Goal: Information Seeking & Learning: Find specific fact

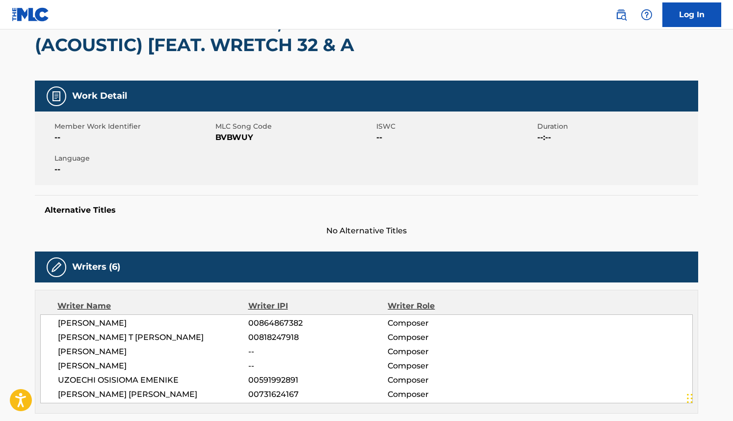
scroll to position [2, 0]
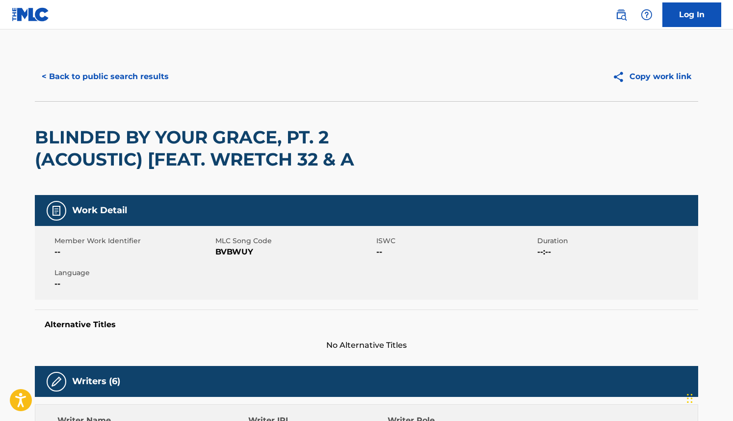
click at [154, 73] on button "< Back to public search results" at bounding box center [105, 76] width 141 height 25
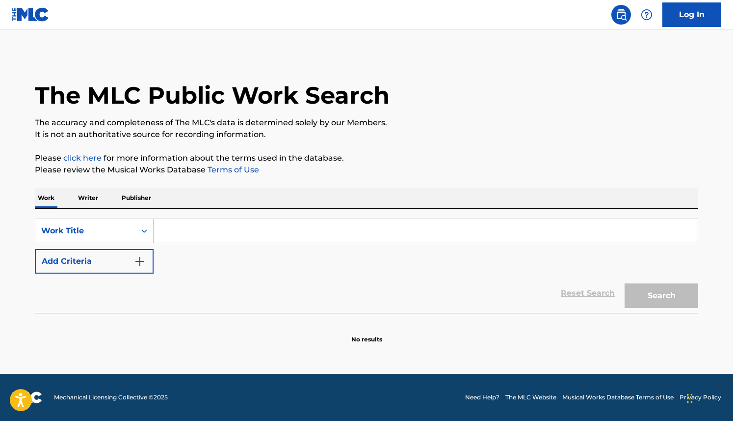
click at [301, 234] on input "Search Form" at bounding box center [426, 231] width 544 height 24
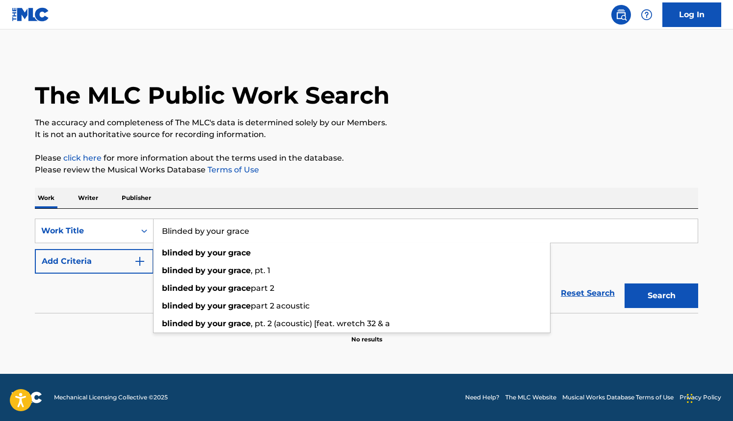
click at [276, 230] on input "Blinded by your grace" at bounding box center [426, 231] width 544 height 24
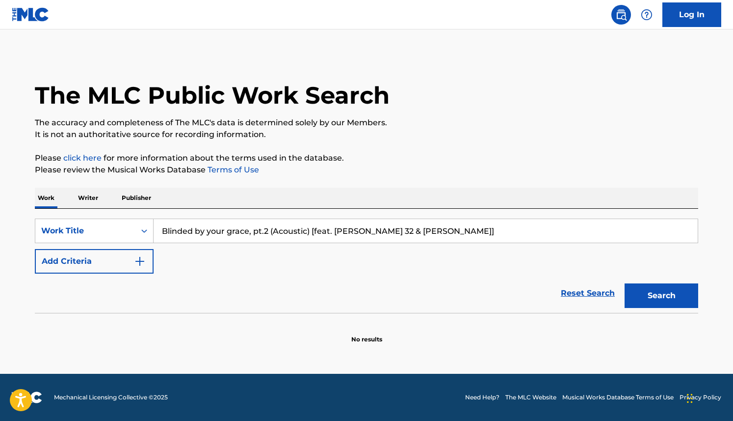
type input "Blinded by your grace, pt.2 (Acoustic) [feat. [PERSON_NAME] 32 & [PERSON_NAME]]"
click at [625, 283] on button "Search" at bounding box center [662, 295] width 74 height 25
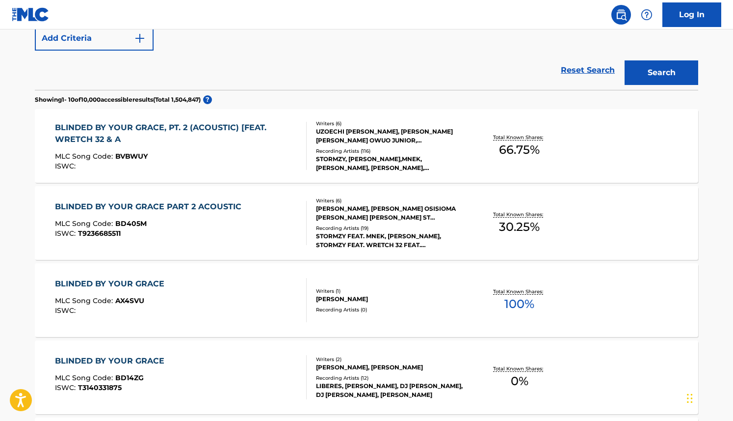
scroll to position [219, 0]
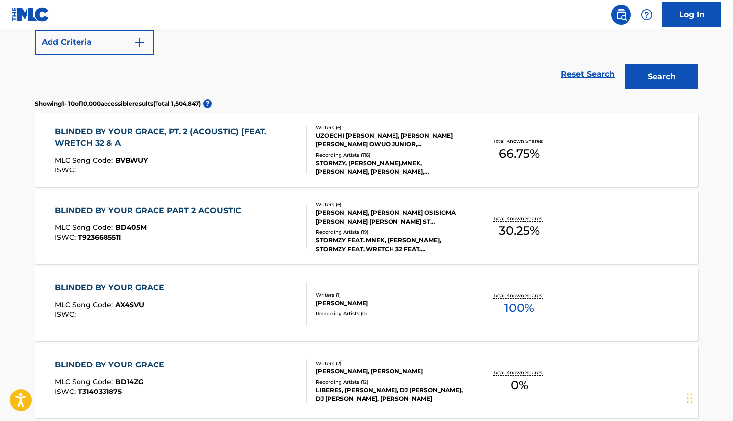
click at [238, 128] on div "BLINDED BY YOUR GRACE, PT. 2 (ACOUSTIC) [FEAT. WRETCH 32 & A" at bounding box center [177, 138] width 244 height 24
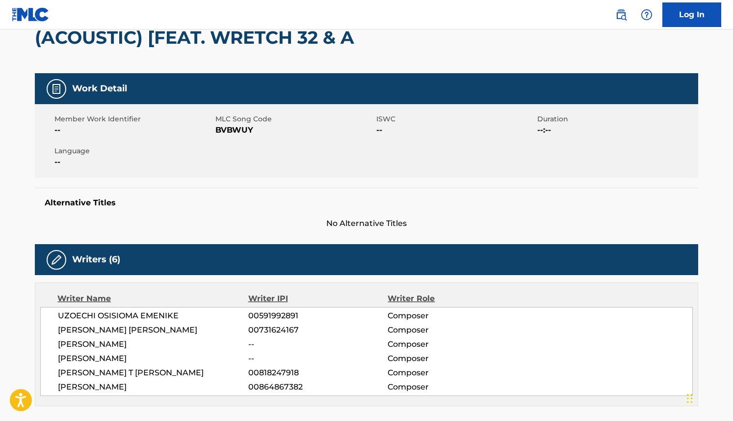
scroll to position [80, 0]
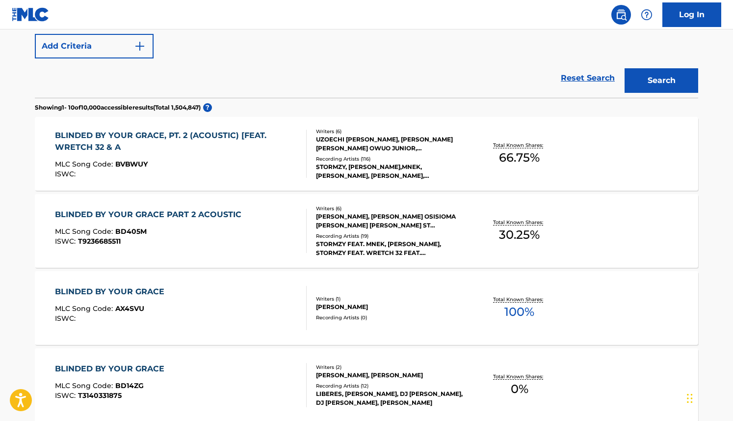
scroll to position [220, 0]
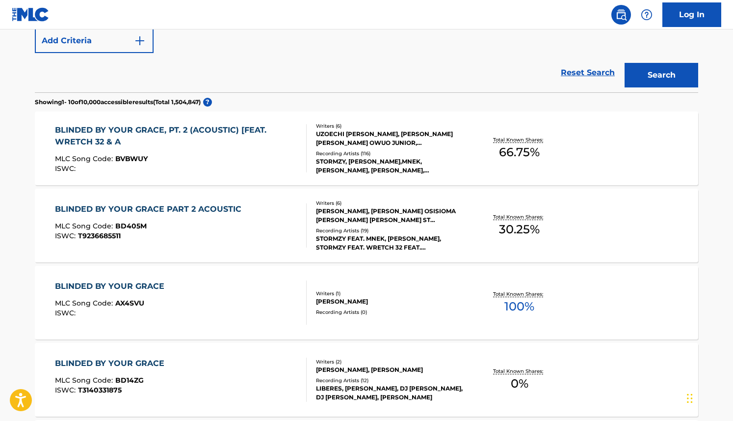
click at [186, 128] on div "BLINDED BY YOUR GRACE, PT. 2 (ACOUSTIC) [FEAT. WRETCH 32 & A" at bounding box center [177, 136] width 244 height 24
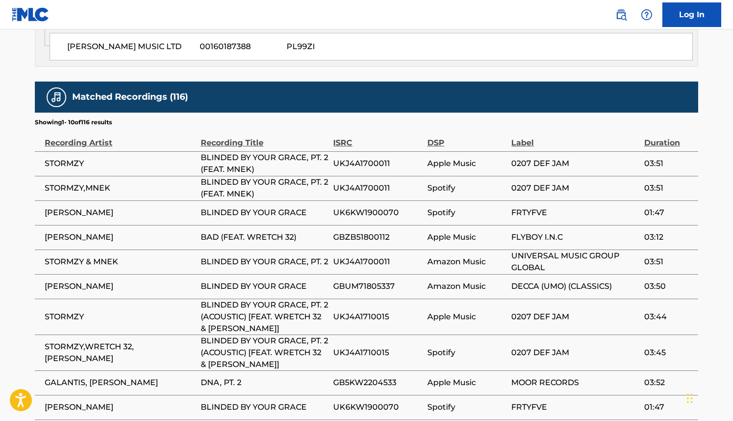
scroll to position [962, 0]
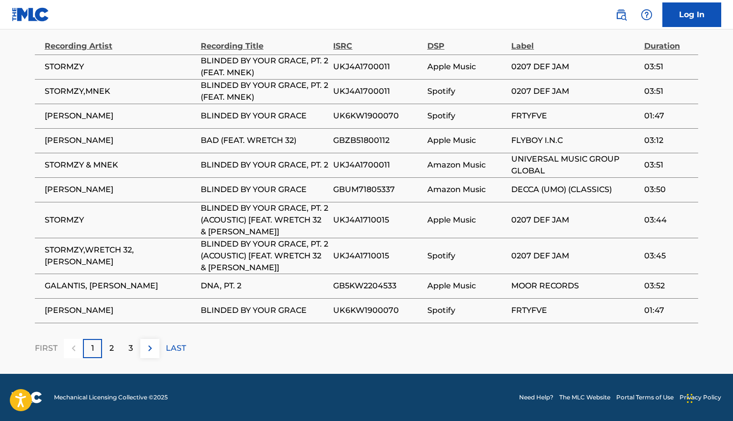
scroll to position [215, 0]
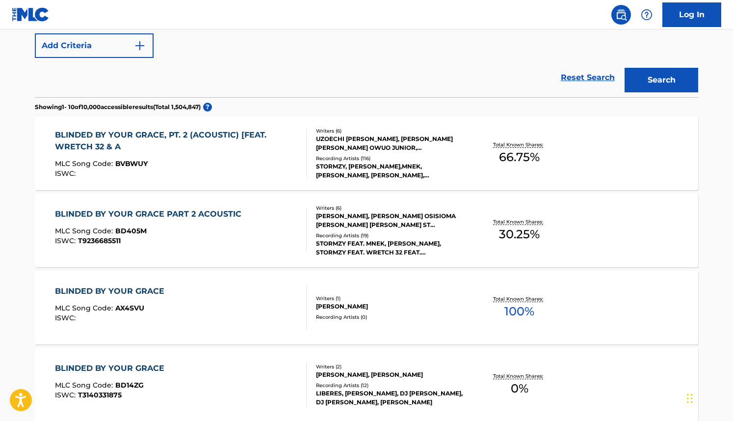
click at [156, 212] on div "BLINDED BY YOUR GRACE PART 2 ACOUSTIC" at bounding box center [150, 214] width 191 height 12
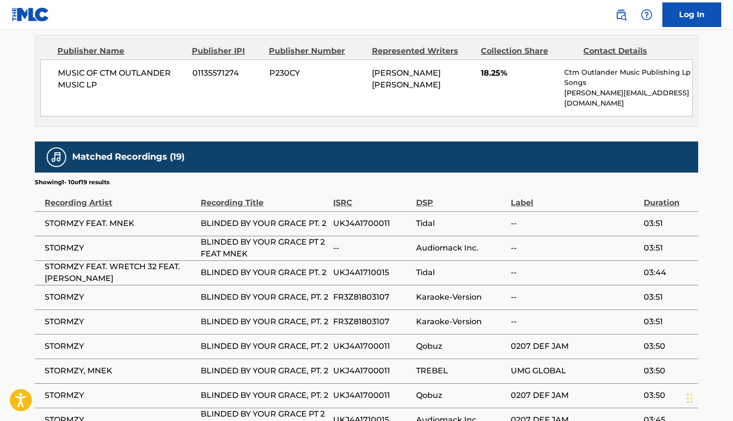
scroll to position [875, 0]
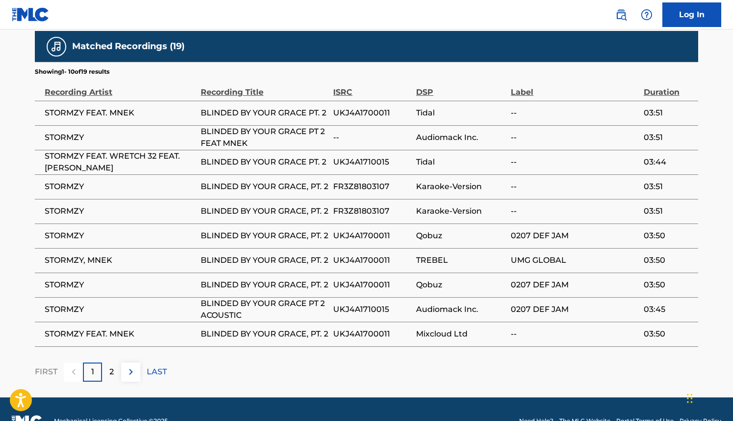
click at [110, 366] on p "2" at bounding box center [111, 372] width 4 height 12
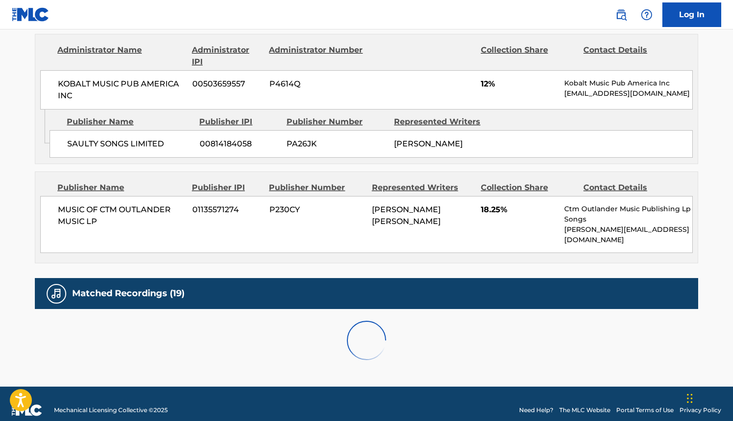
scroll to position [873, 0]
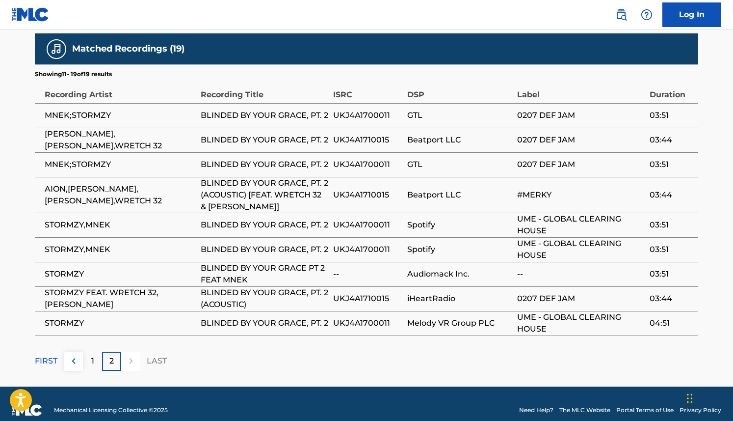
click at [90, 351] on div "1" at bounding box center [92, 360] width 19 height 19
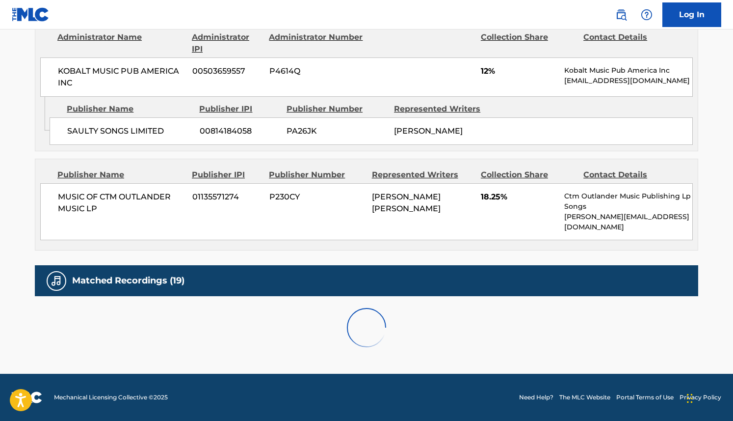
scroll to position [875, 0]
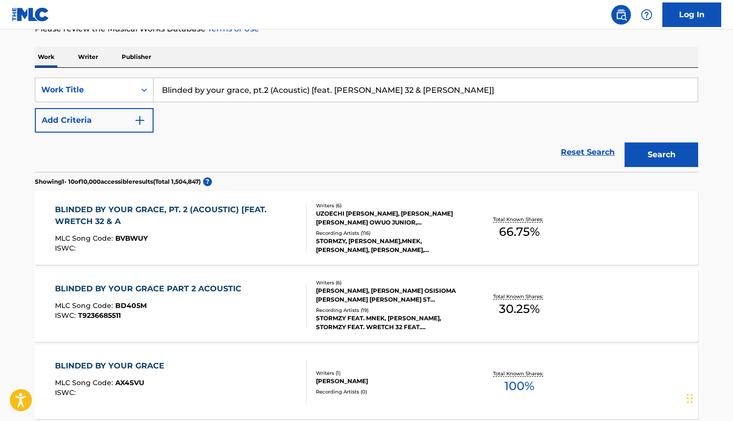
scroll to position [175, 0]
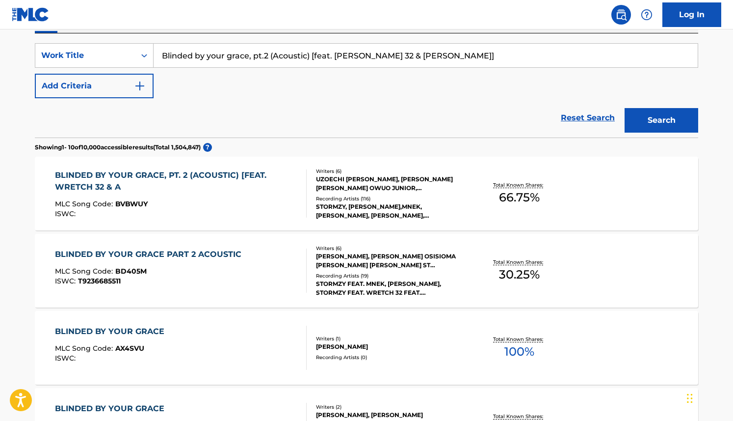
click at [230, 172] on div "BLINDED BY YOUR GRACE, PT. 2 (ACOUSTIC) [FEAT. WRETCH 32 & A" at bounding box center [177, 181] width 244 height 24
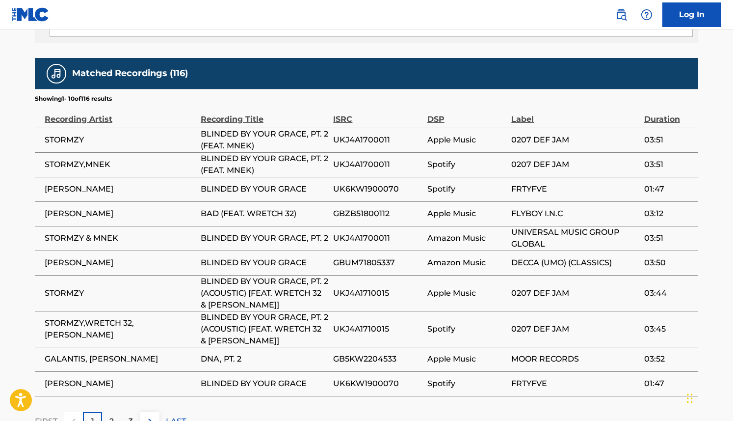
scroll to position [913, 0]
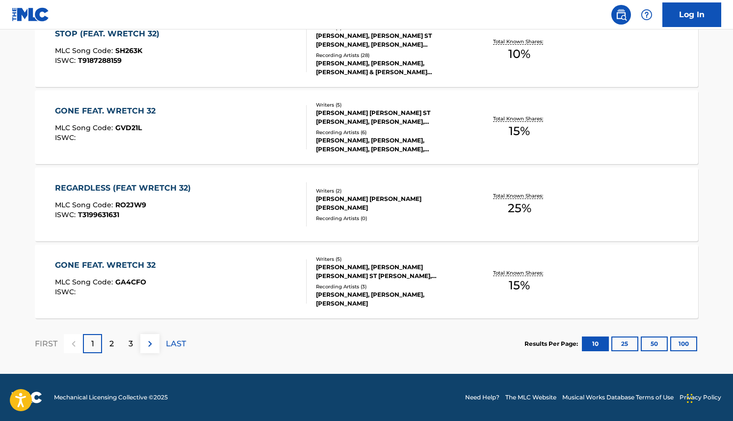
scroll to position [175, 0]
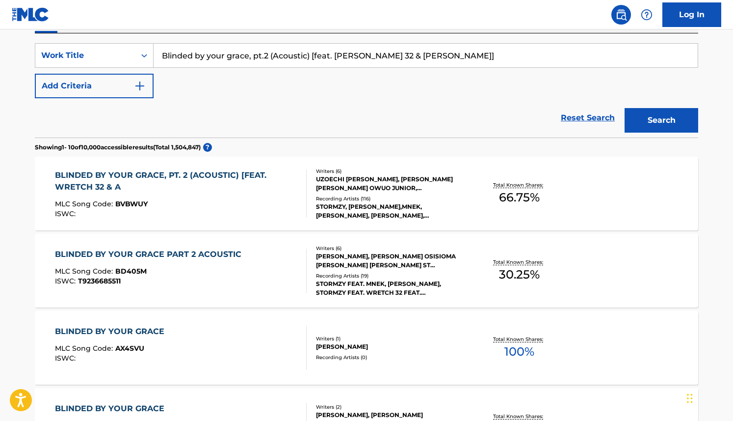
click at [104, 280] on span "T9236685511" at bounding box center [99, 280] width 43 height 9
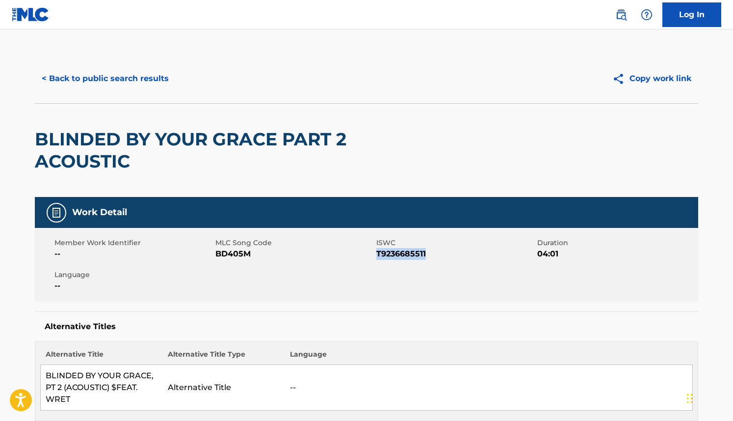
drag, startPoint x: 427, startPoint y: 253, endPoint x: 376, endPoint y: 253, distance: 50.1
click at [376, 253] on span "T9236685511" at bounding box center [455, 254] width 159 height 12
copy span "T9236685511"
click at [448, 263] on div "Member Work Identifier -- MLC Song Code BD405M ISWC T9236685511 Duration 04:01 …" at bounding box center [367, 265] width 664 height 74
drag, startPoint x: 425, startPoint y: 253, endPoint x: 375, endPoint y: 254, distance: 49.6
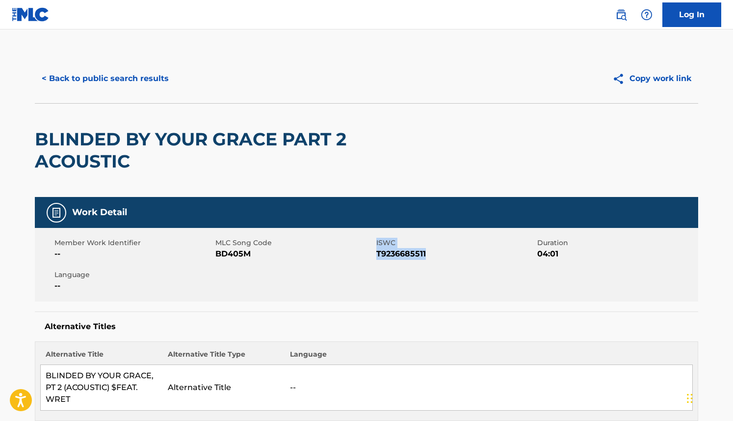
click at [375, 254] on div "Member Work Identifier -- MLC Song Code BD405M ISWC T9236685511 Duration 04:01 …" at bounding box center [367, 265] width 664 height 74
drag, startPoint x: 414, startPoint y: 266, endPoint x: 391, endPoint y: 256, distance: 24.6
click at [413, 266] on div "Member Work Identifier -- MLC Song Code BD405M ISWC T9236685511 Duration 04:01 …" at bounding box center [367, 265] width 664 height 74
drag, startPoint x: 377, startPoint y: 253, endPoint x: 426, endPoint y: 253, distance: 48.1
click at [426, 253] on span "T9236685511" at bounding box center [455, 254] width 159 height 12
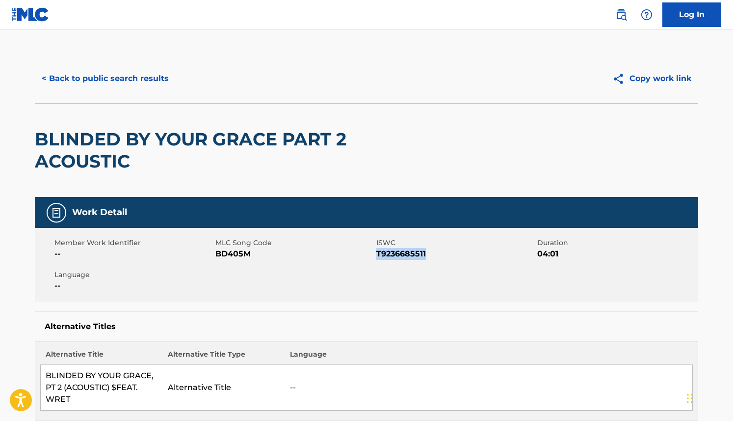
copy span "T9236685511"
click at [481, 260] on div "Member Work Identifier -- MLC Song Code BD405M ISWC T9236685511 Duration 04:01 …" at bounding box center [367, 265] width 664 height 74
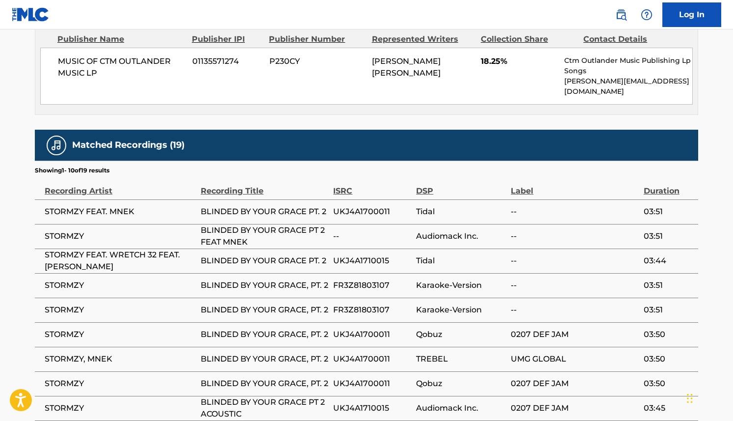
scroll to position [838, 0]
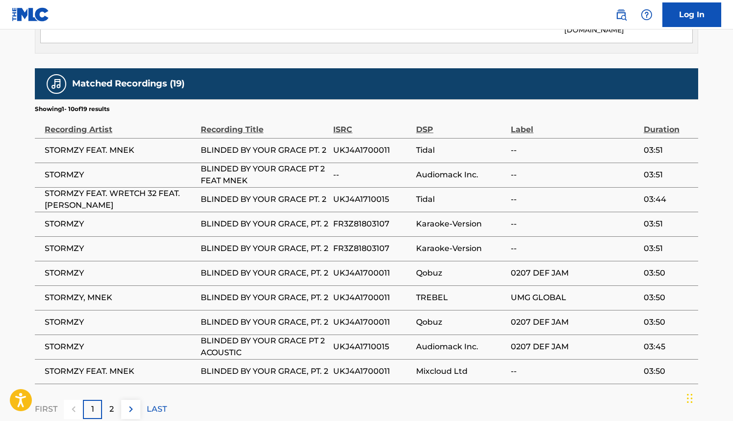
click at [114, 400] on div "2" at bounding box center [111, 409] width 19 height 19
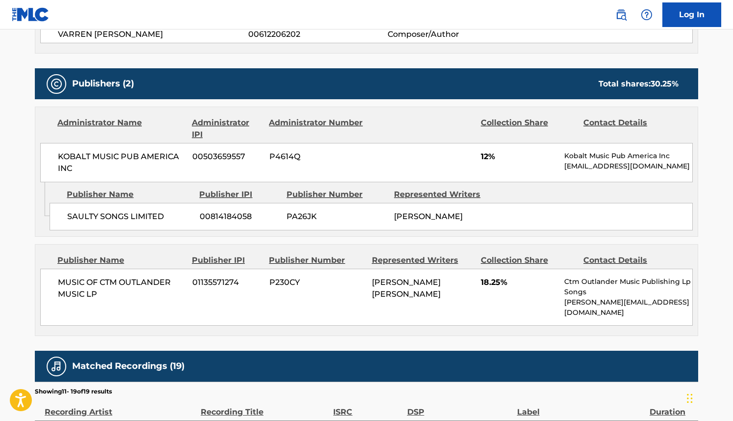
scroll to position [0, 0]
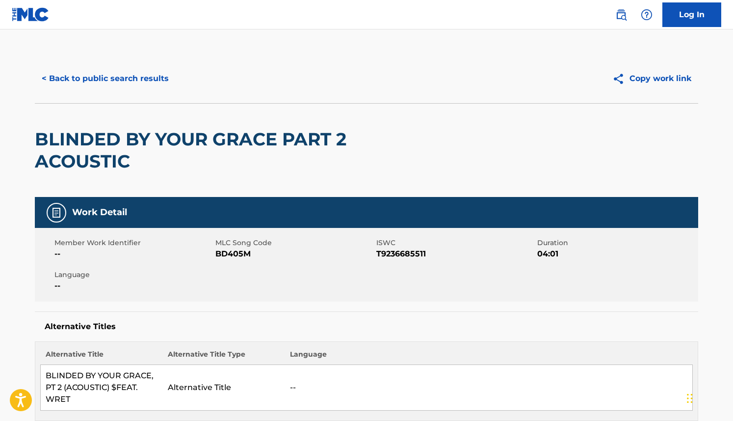
click at [401, 257] on span "T9236685511" at bounding box center [455, 254] width 159 height 12
drag, startPoint x: 377, startPoint y: 254, endPoint x: 426, endPoint y: 252, distance: 49.1
click at [426, 251] on span "T9236685511" at bounding box center [455, 254] width 159 height 12
copy span "T9236685511"
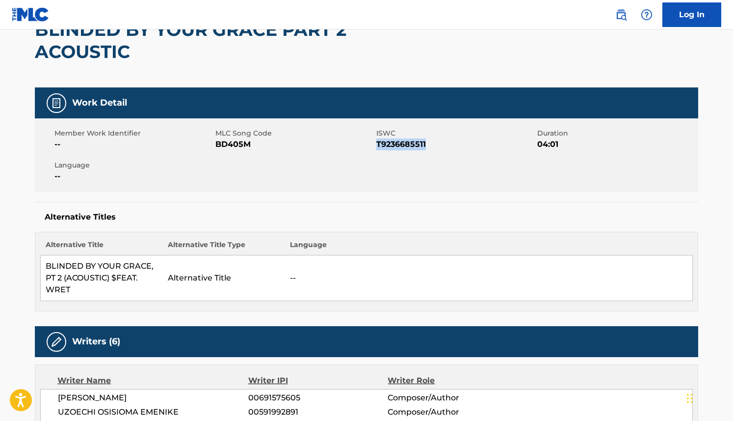
scroll to position [161, 0]
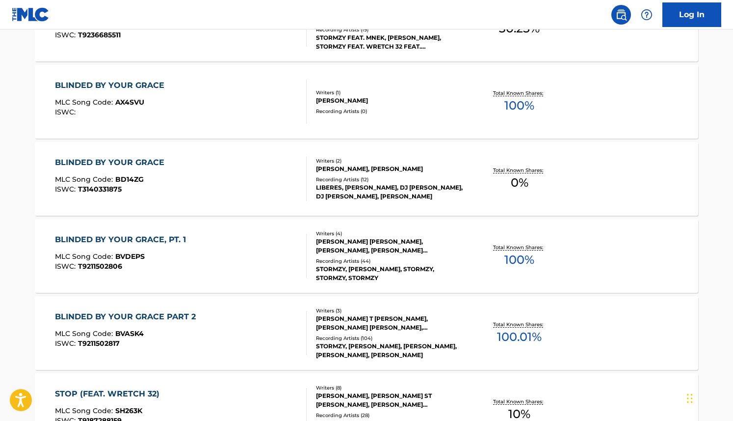
scroll to position [515, 0]
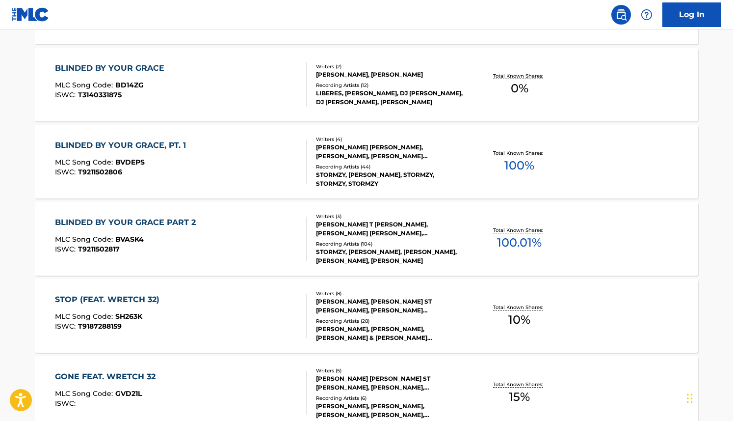
click at [168, 221] on div "BLINDED BY YOUR GRACE PART 2" at bounding box center [128, 222] width 146 height 12
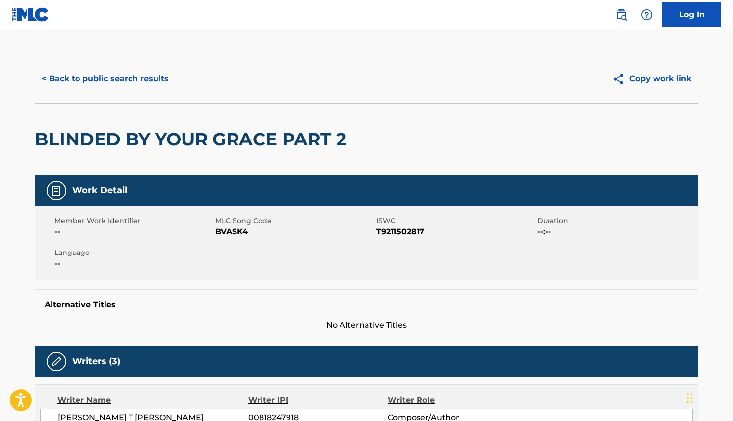
click at [416, 229] on span "T9211502817" at bounding box center [455, 232] width 159 height 12
drag, startPoint x: 423, startPoint y: 230, endPoint x: 376, endPoint y: 230, distance: 46.6
click at [376, 230] on span "T9211502817" at bounding box center [455, 232] width 159 height 12
copy span "T9211502817"
click at [461, 249] on div "Member Work Identifier -- MLC Song Code BVASK4 ISWC T9211502817 Duration --:-- …" at bounding box center [367, 243] width 664 height 74
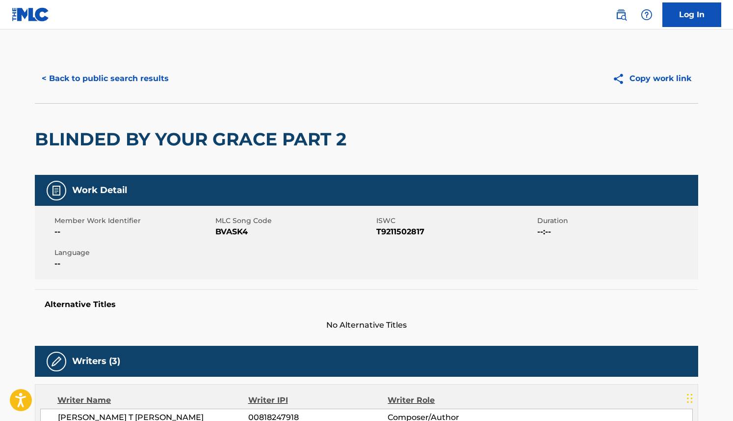
click at [146, 78] on button "< Back to public search results" at bounding box center [105, 78] width 141 height 25
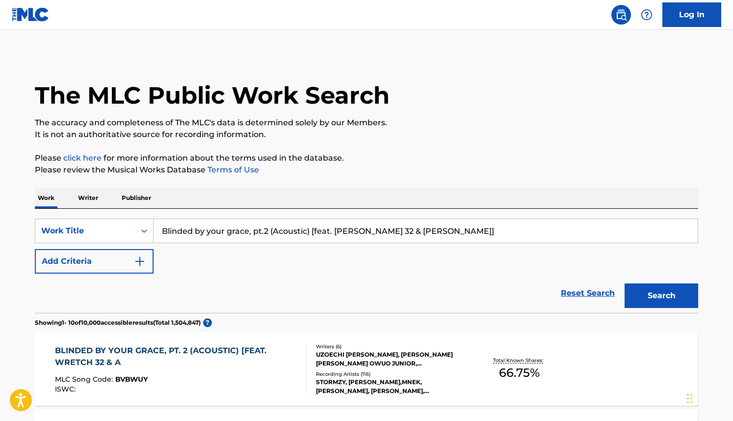
click at [140, 262] on img "Search Form" at bounding box center [140, 261] width 12 height 12
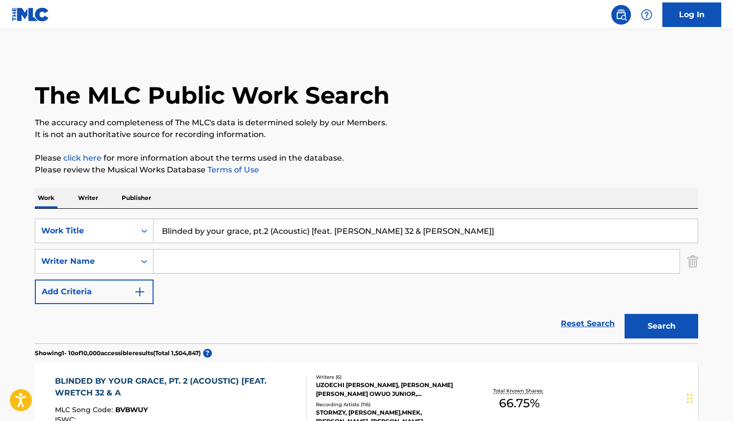
click at [182, 261] on input "Search Form" at bounding box center [417, 261] width 526 height 24
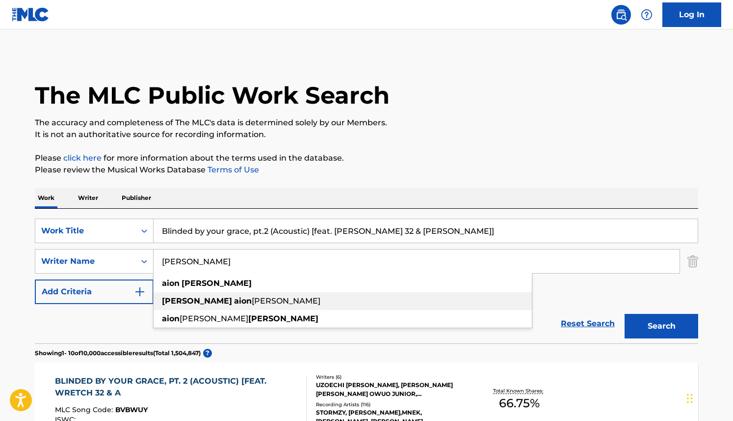
click at [234, 300] on strong "aion" at bounding box center [243, 300] width 18 height 9
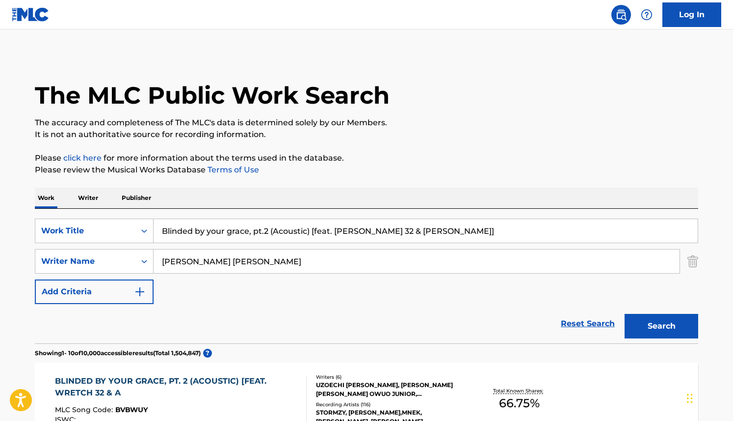
click at [656, 323] on button "Search" at bounding box center [662, 326] width 74 height 25
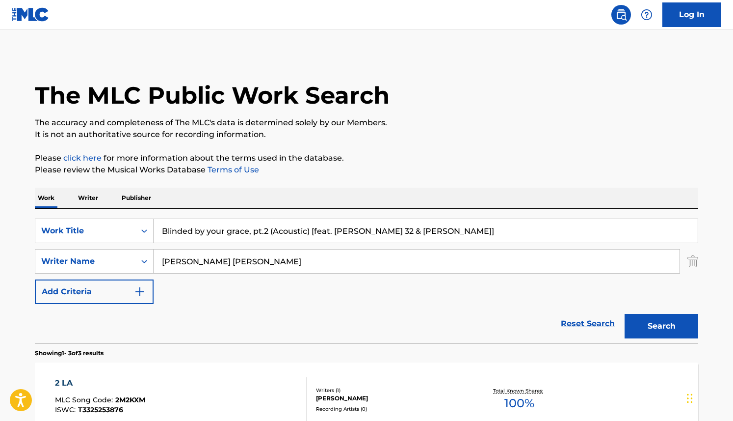
click at [250, 259] on input "[PERSON_NAME] [PERSON_NAME]" at bounding box center [417, 261] width 526 height 24
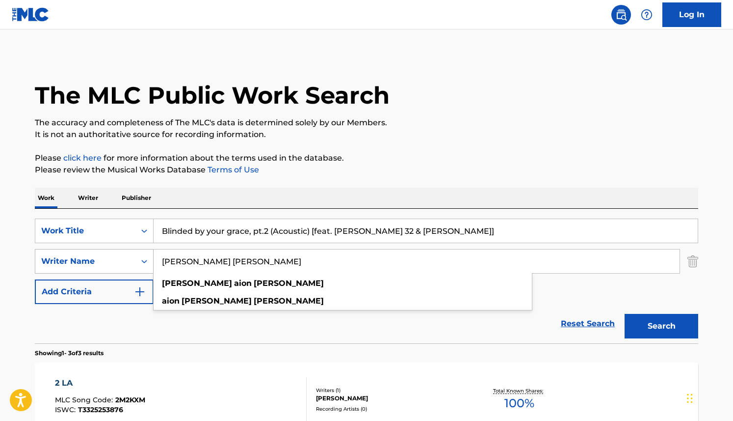
drag, startPoint x: 238, startPoint y: 263, endPoint x: 127, endPoint y: 263, distance: 110.4
click at [127, 263] on div "SearchWithCriteria37d02a3a-3d80-4b47-a245-ad6a59389866 Writer Name [PERSON_NAME…" at bounding box center [367, 261] width 664 height 25
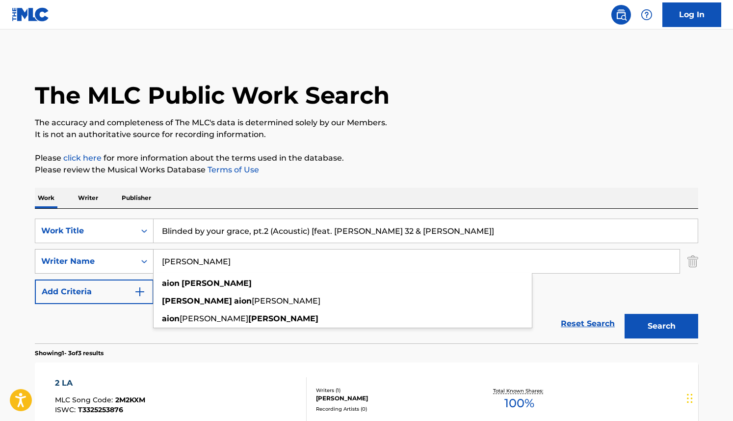
type input "[PERSON_NAME]"
click at [625, 314] on button "Search" at bounding box center [662, 326] width 74 height 25
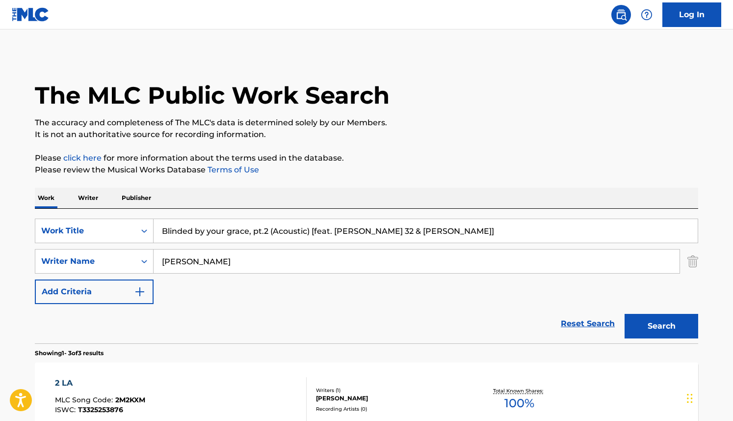
click at [651, 323] on button "Search" at bounding box center [662, 326] width 74 height 25
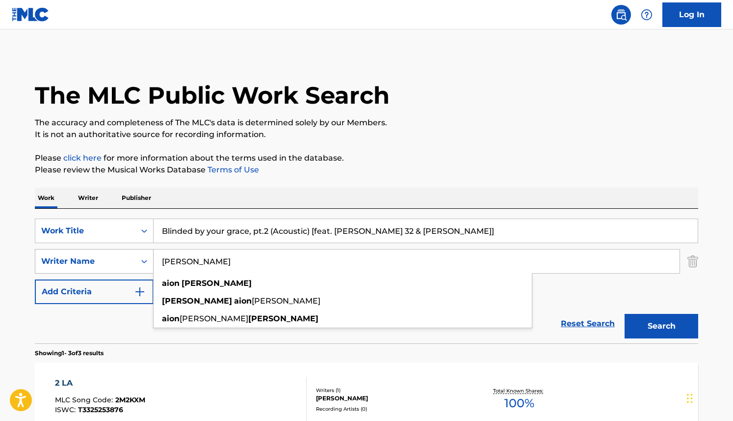
drag, startPoint x: 211, startPoint y: 259, endPoint x: 130, endPoint y: 258, distance: 81.0
click at [130, 258] on div "SearchWithCriteria37d02a3a-3d80-4b47-a245-ad6a59389866 Writer Name [PERSON_NAME…" at bounding box center [367, 261] width 664 height 25
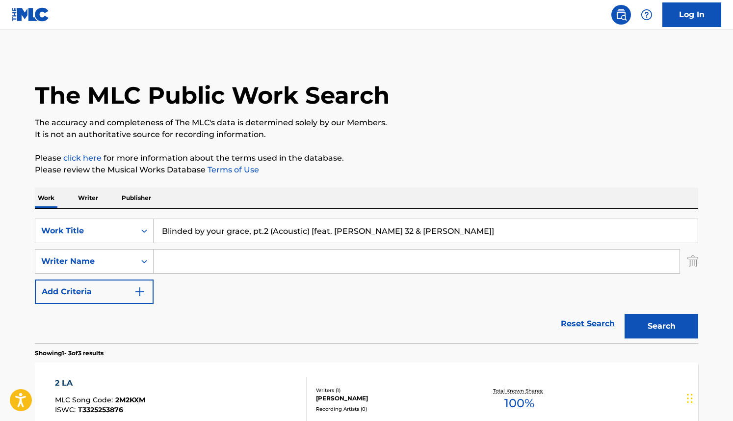
click at [656, 321] on button "Search" at bounding box center [662, 326] width 74 height 25
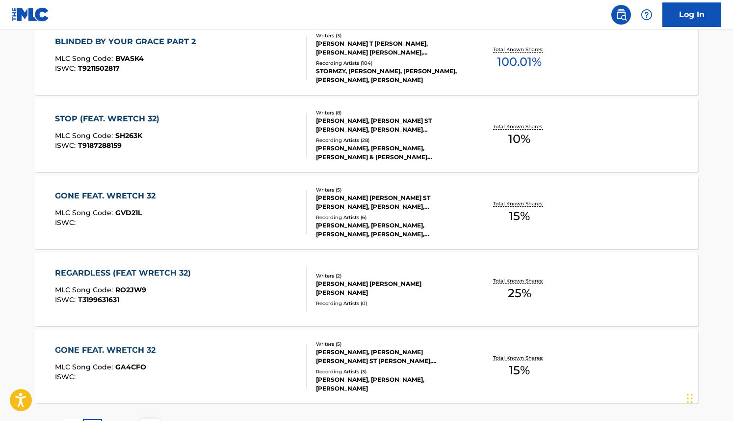
scroll to position [785, 0]
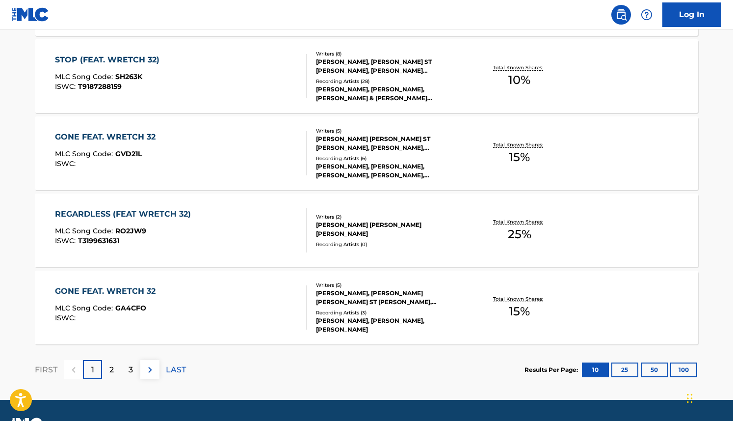
click at [113, 87] on span "T9187288159" at bounding box center [100, 86] width 44 height 9
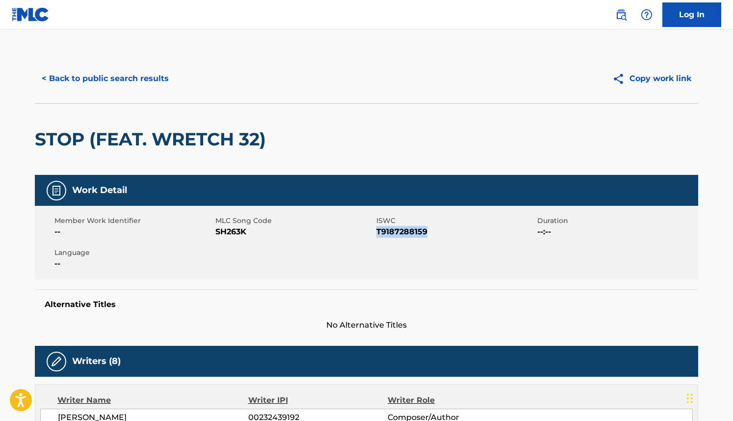
drag, startPoint x: 425, startPoint y: 230, endPoint x: 377, endPoint y: 230, distance: 47.6
click at [377, 230] on span "T9187288159" at bounding box center [455, 232] width 159 height 12
copy span "T9187288159"
click at [151, 76] on button "< Back to public search results" at bounding box center [105, 78] width 141 height 25
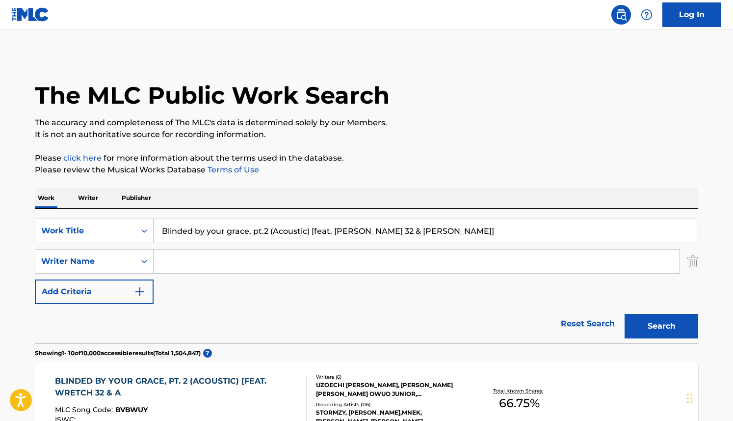
click at [250, 232] on input "Blinded by your grace, pt.2 (Acoustic) [feat. [PERSON_NAME] 32 & [PERSON_NAME]]" at bounding box center [426, 231] width 544 height 24
drag, startPoint x: 436, startPoint y: 230, endPoint x: 148, endPoint y: 230, distance: 288.1
click at [148, 230] on div "SearchWithCriteria13094443-3b66-4ba4-b40d-16600501468d Work Title Blinded by yo…" at bounding box center [367, 230] width 664 height 25
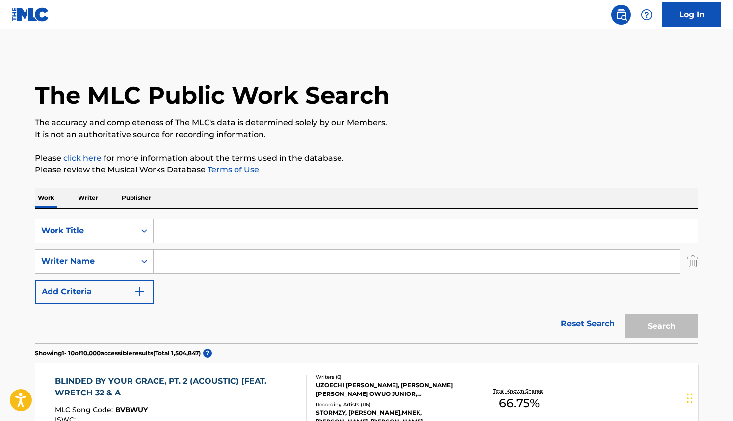
click at [375, 257] on input "Search Form" at bounding box center [417, 261] width 526 height 24
drag, startPoint x: 389, startPoint y: 296, endPoint x: 315, endPoint y: 283, distance: 75.9
click at [389, 296] on div "SearchWithCriteria13094443-3b66-4ba4-b40d-16600501468d Work Title SearchWithCri…" at bounding box center [367, 260] width 664 height 85
click at [288, 259] on input "[PERSON_NAME]" at bounding box center [417, 261] width 526 height 24
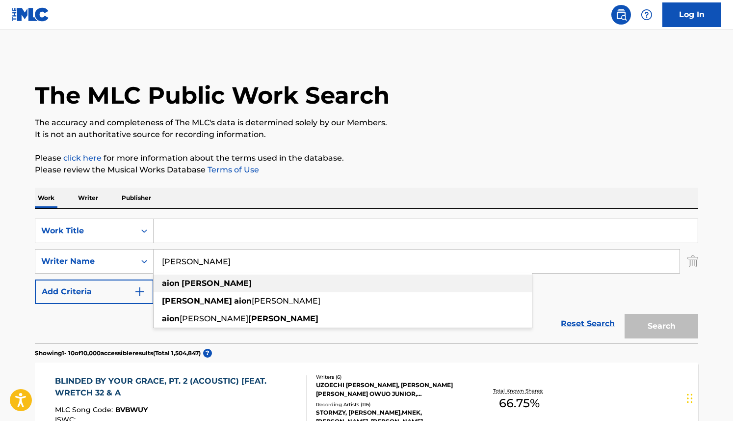
drag, startPoint x: 347, startPoint y: 287, endPoint x: 419, endPoint y: 289, distance: 72.7
click at [347, 286] on div "[PERSON_NAME]" at bounding box center [343, 283] width 378 height 18
type input "[PERSON_NAME]"
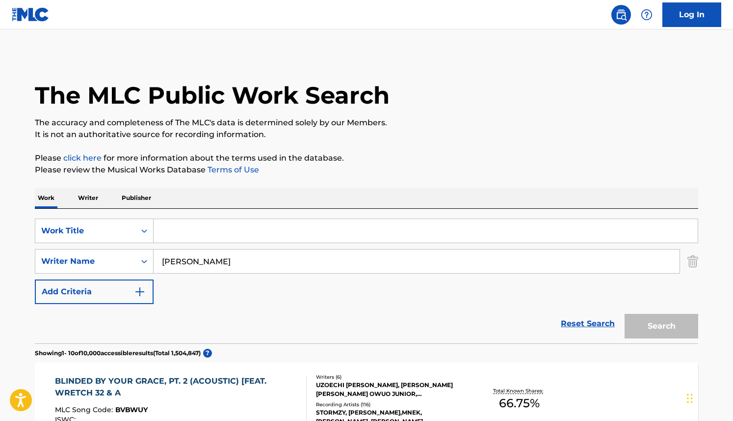
click at [643, 326] on div "Search" at bounding box center [659, 323] width 79 height 39
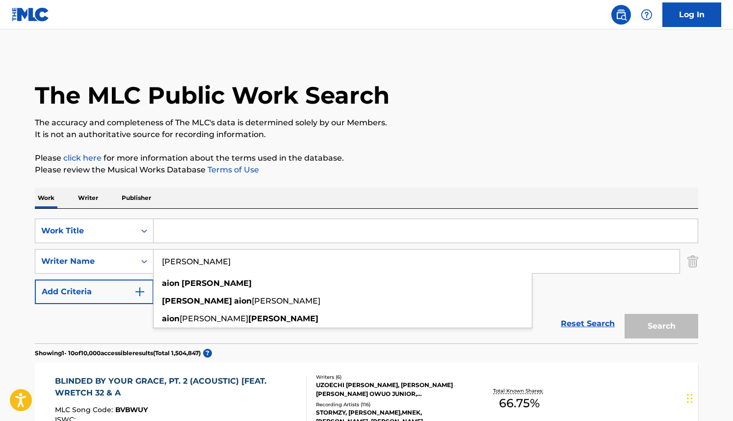
click at [223, 260] on input "[PERSON_NAME]" at bounding box center [417, 261] width 526 height 24
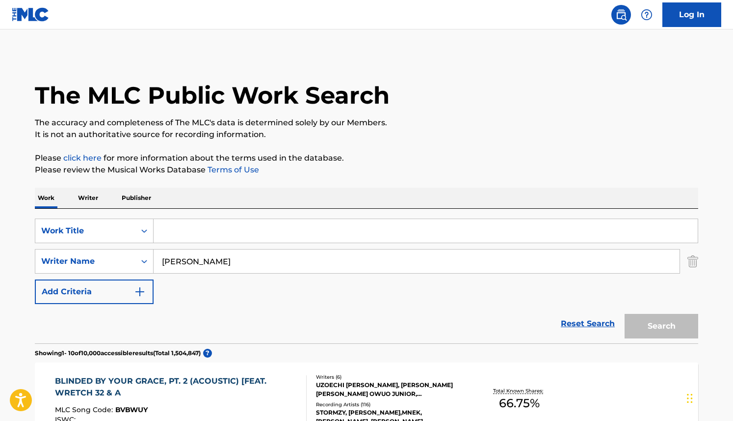
click at [184, 228] on input "Search Form" at bounding box center [426, 231] width 544 height 24
click at [143, 229] on icon "Search Form" at bounding box center [144, 231] width 10 height 10
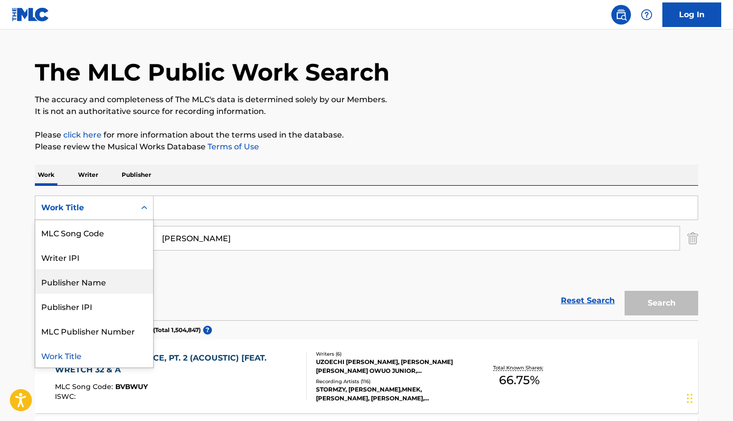
scroll to position [1, 0]
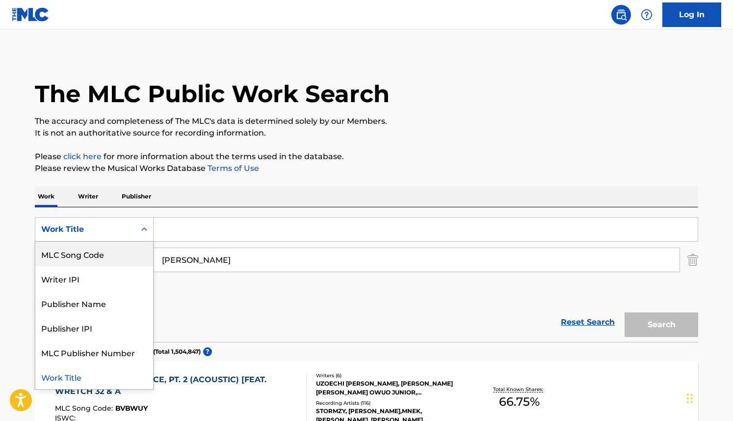
click at [142, 225] on icon "Search Form" at bounding box center [144, 229] width 10 height 10
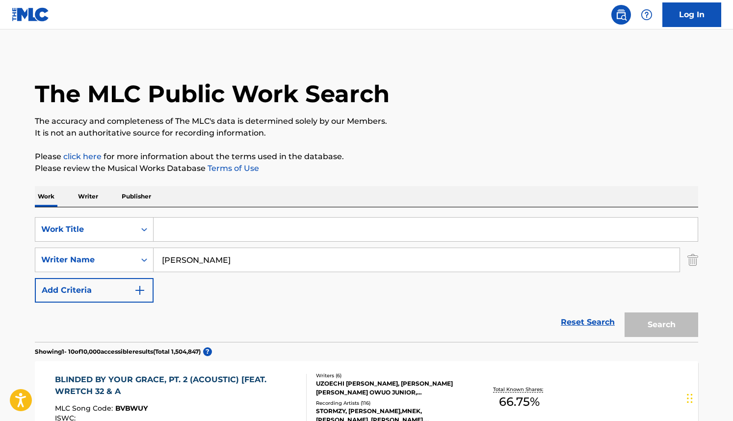
click at [177, 230] on input "Search Form" at bounding box center [426, 229] width 544 height 24
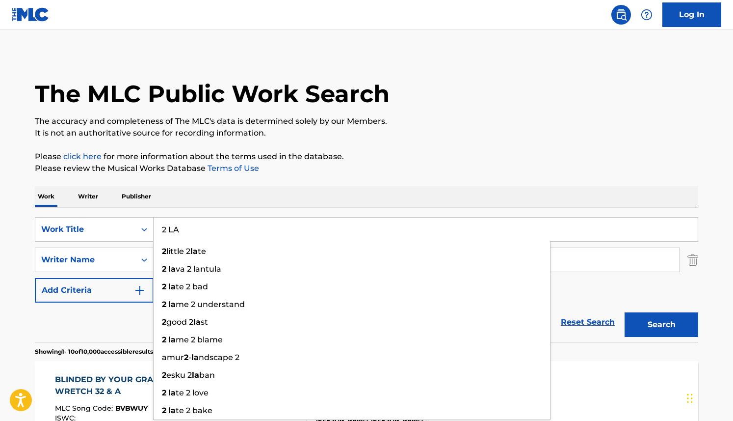
type input "2 LA"
click at [625, 312] on button "Search" at bounding box center [662, 324] width 74 height 25
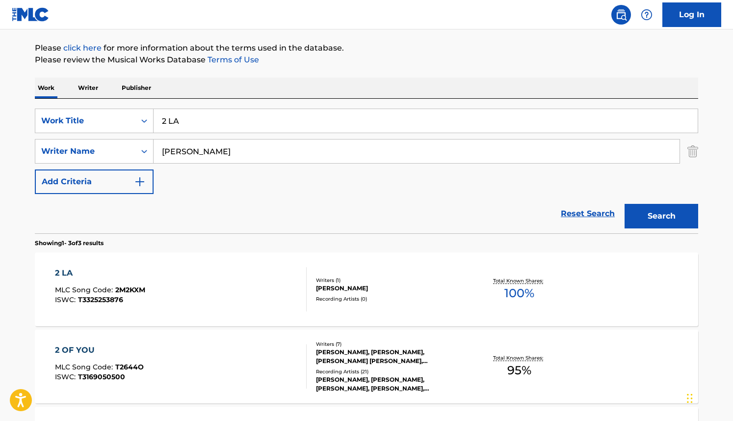
scroll to position [134, 0]
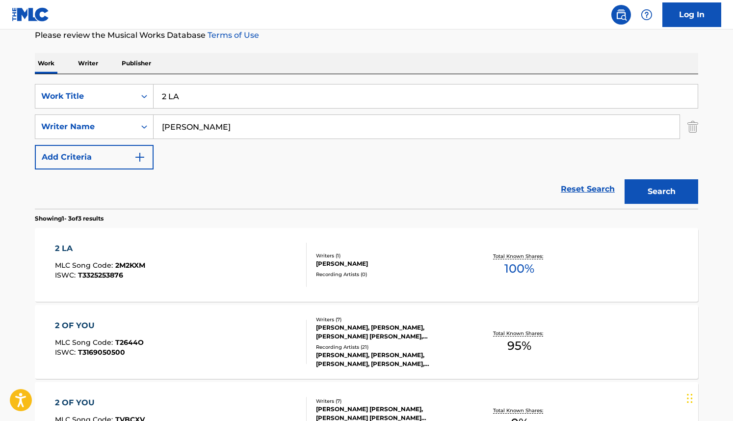
click at [112, 267] on span "MLC Song Code :" at bounding box center [85, 265] width 60 height 9
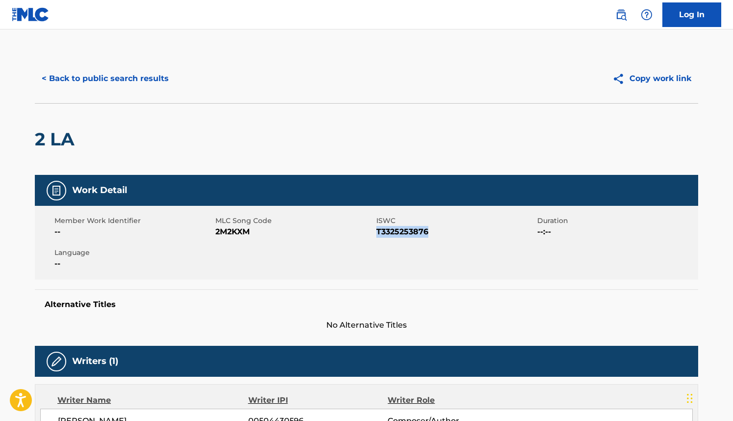
drag, startPoint x: 377, startPoint y: 231, endPoint x: 429, endPoint y: 230, distance: 51.5
click at [429, 230] on span "T3325253876" at bounding box center [455, 232] width 159 height 12
copy span "T3325253876"
click at [136, 77] on button "< Back to public search results" at bounding box center [105, 78] width 141 height 25
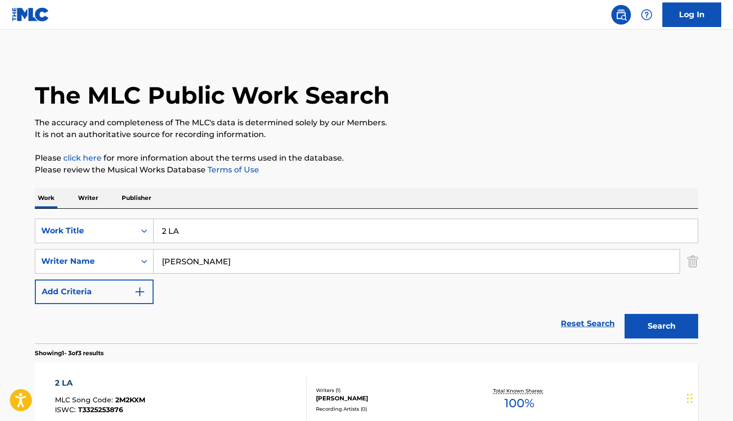
scroll to position [134, 0]
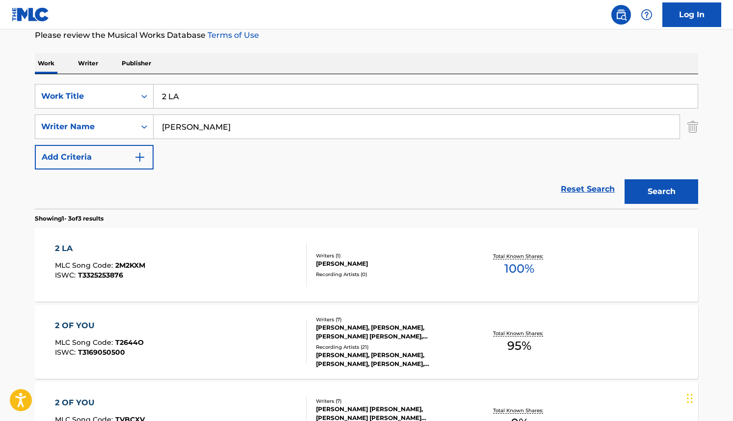
drag, startPoint x: 208, startPoint y: 102, endPoint x: 185, endPoint y: 99, distance: 23.3
click at [207, 102] on input "2 LA" at bounding box center [426, 96] width 544 height 24
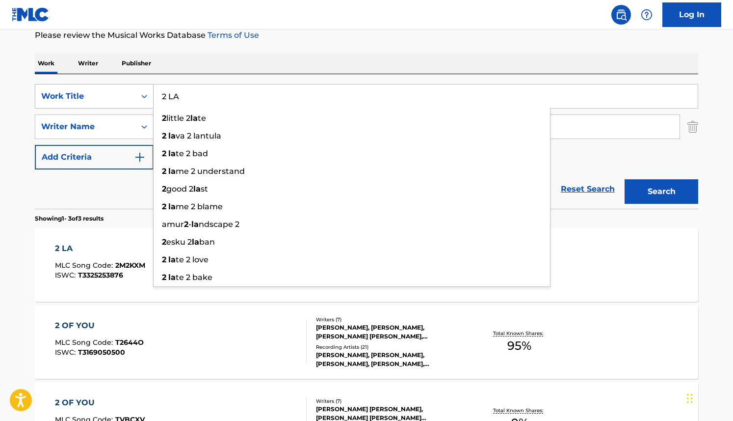
drag, startPoint x: 185, startPoint y: 98, endPoint x: 144, endPoint y: 96, distance: 40.8
click at [144, 96] on div "SearchWithCriteria13094443-3b66-4ba4-b40d-16600501468d Work Title 2 LA 2 little…" at bounding box center [367, 96] width 664 height 25
paste input "Blinded by your grace, pt.2 (Acoustic) [feat. [PERSON_NAME] 32 & [PERSON_NAME]]"
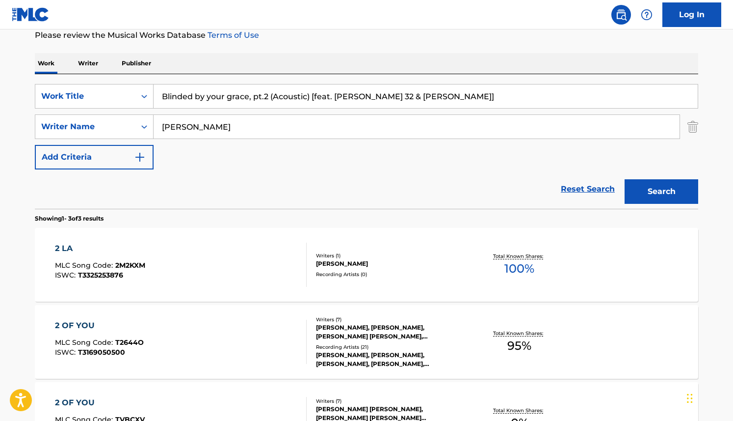
type input "Blinded by your grace, pt.2 (Acoustic) [feat. [PERSON_NAME] 32 & [PERSON_NAME]]"
click at [656, 191] on button "Search" at bounding box center [662, 191] width 74 height 25
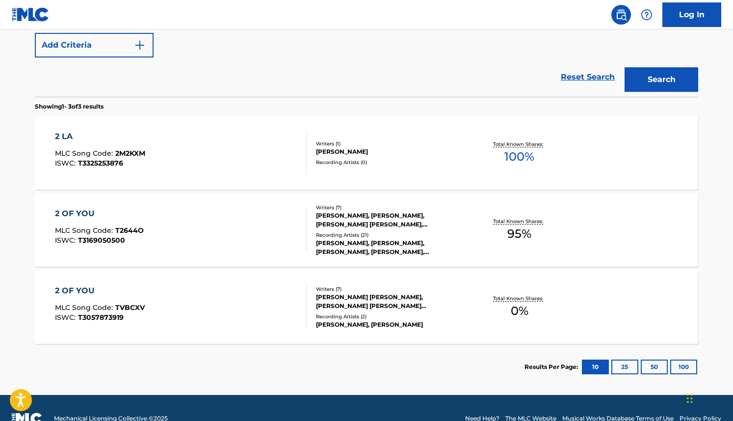
scroll to position [0, 0]
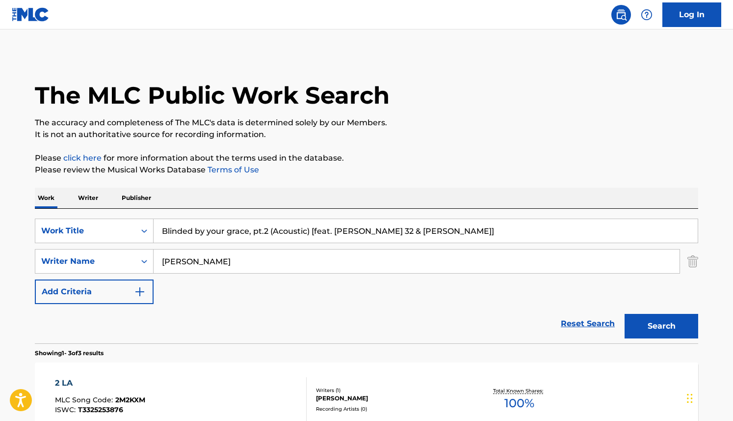
drag, startPoint x: 189, startPoint y: 266, endPoint x: 220, endPoint y: 264, distance: 31.0
click at [189, 266] on input "[PERSON_NAME]" at bounding box center [417, 261] width 526 height 24
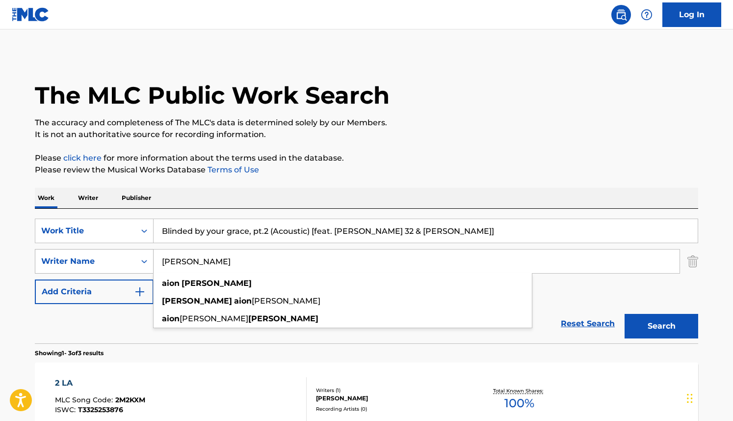
drag, startPoint x: 219, startPoint y: 261, endPoint x: 137, endPoint y: 258, distance: 82.0
click at [137, 258] on div "SearchWithCriteria37d02a3a-3d80-4b47-a245-ad6a59389866 Writer Name [PERSON_NAME…" at bounding box center [367, 261] width 664 height 25
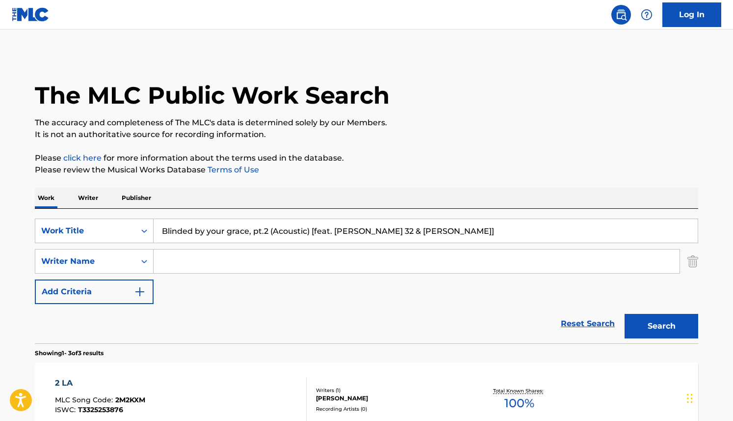
click at [658, 321] on button "Search" at bounding box center [662, 326] width 74 height 25
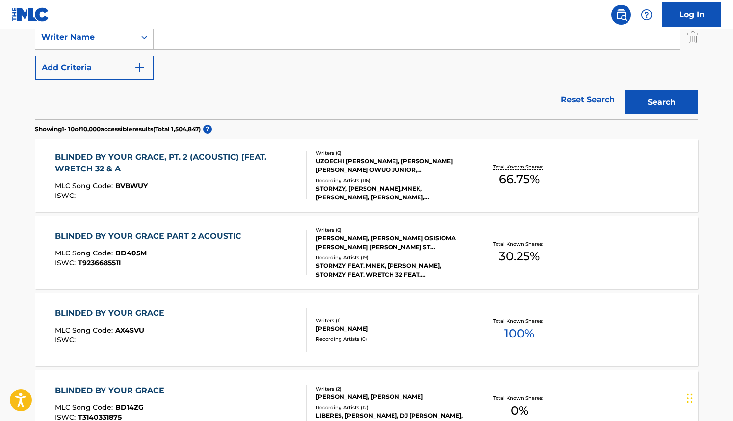
scroll to position [234, 0]
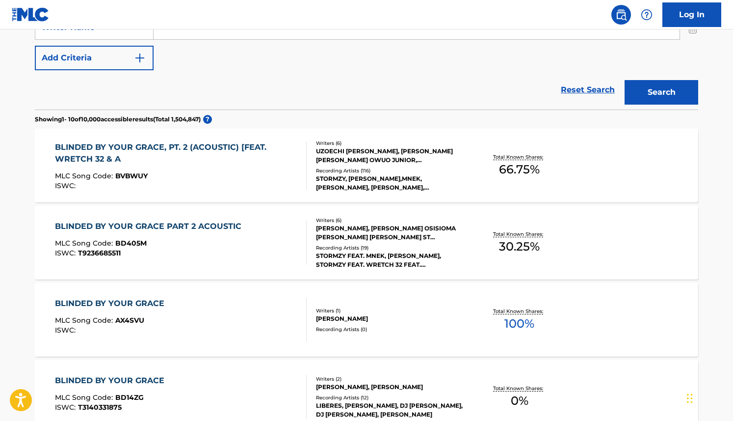
click at [248, 145] on div "BLINDED BY YOUR GRACE, PT. 2 (ACOUSTIC) [FEAT. WRETCH 32 & A" at bounding box center [177, 153] width 244 height 24
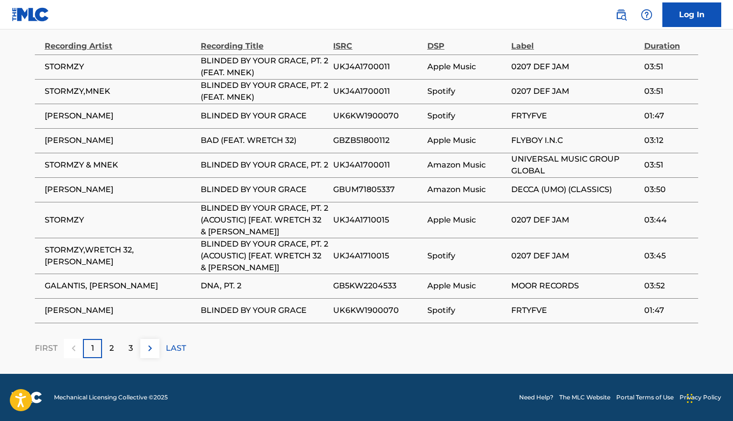
scroll to position [960, 0]
click at [107, 358] on div "2" at bounding box center [111, 348] width 19 height 19
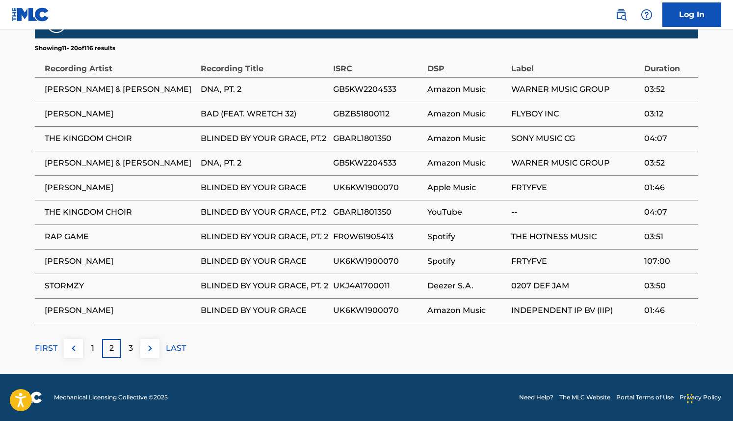
click at [129, 354] on p "3" at bounding box center [131, 348] width 4 height 12
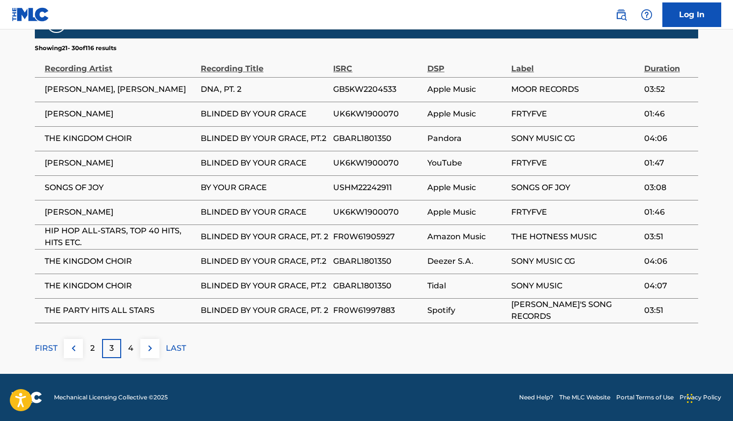
click at [133, 354] on div "4" at bounding box center [130, 348] width 19 height 19
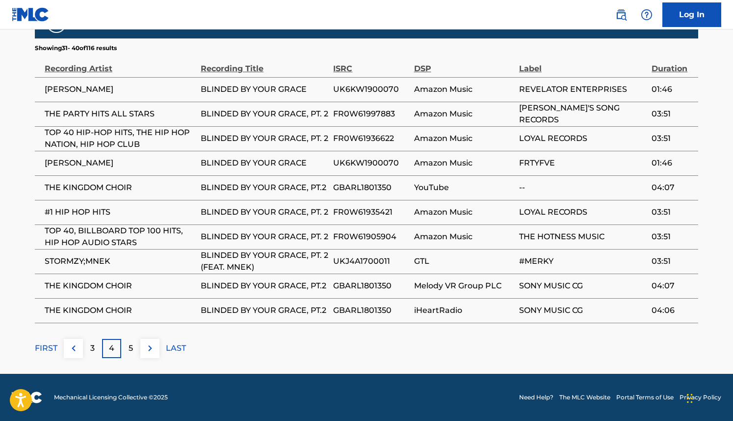
click at [131, 354] on p "5" at bounding box center [131, 348] width 4 height 12
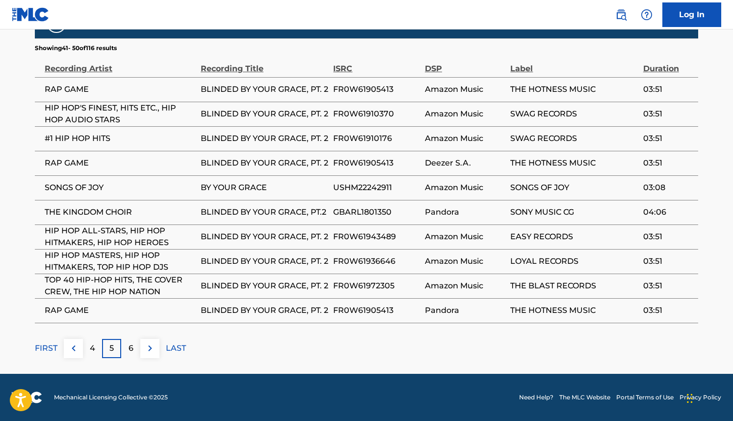
click at [74, 352] on img at bounding box center [74, 348] width 12 height 12
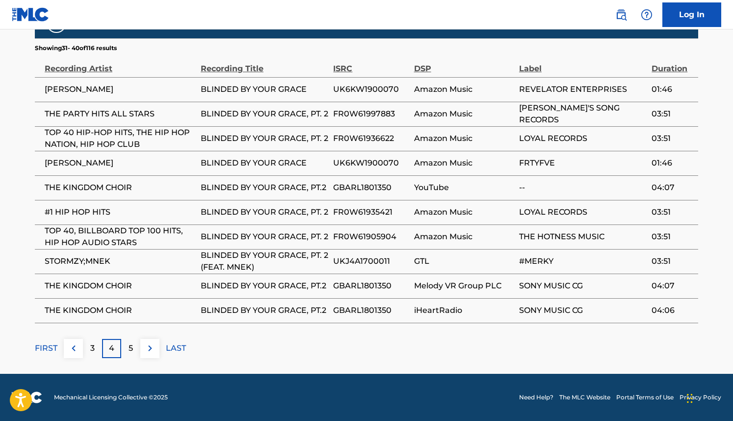
click at [50, 353] on p "FIRST" at bounding box center [46, 348] width 23 height 12
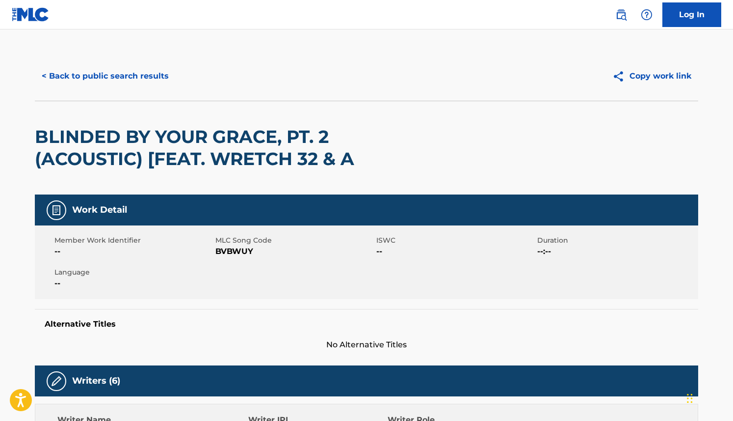
scroll to position [0, 0]
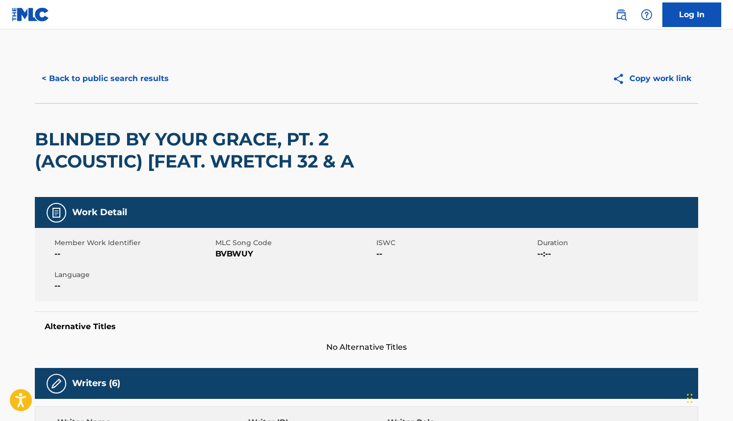
click at [143, 77] on button "< Back to public search results" at bounding box center [105, 78] width 141 height 25
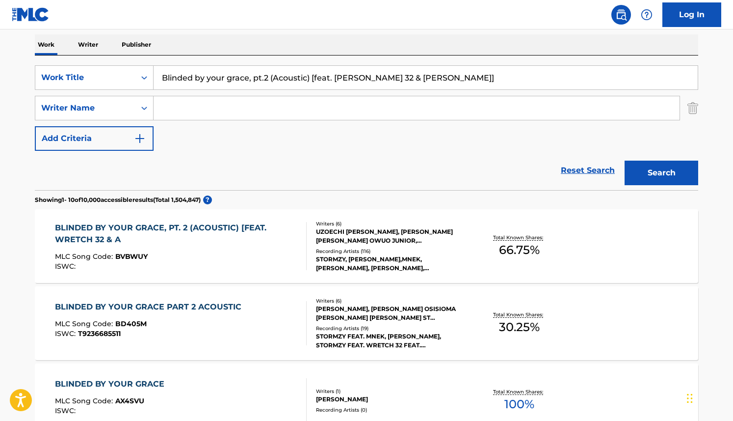
scroll to position [230, 0]
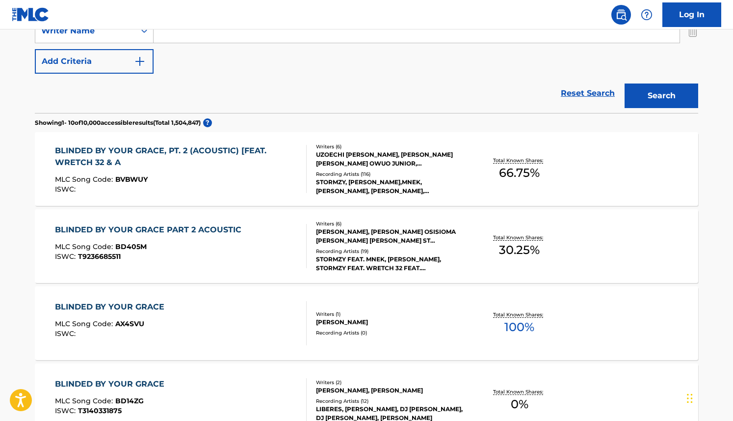
click at [169, 148] on div "BLINDED BY YOUR GRACE, PT. 2 (ACOUSTIC) [FEAT. WRETCH 32 & A" at bounding box center [177, 157] width 244 height 24
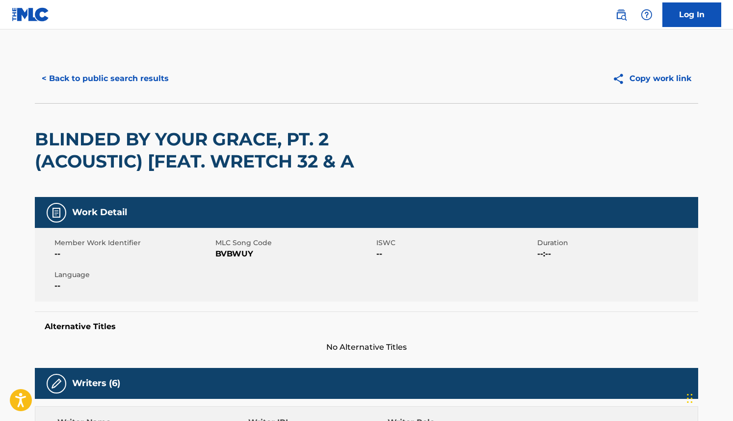
scroll to position [286, 0]
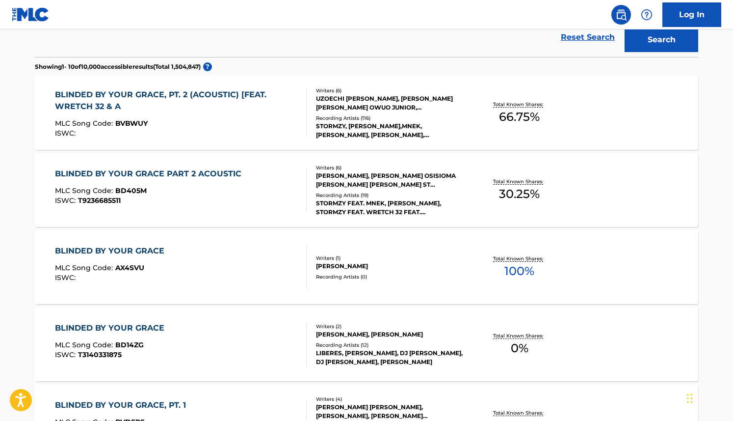
click at [324, 199] on div "STORMZY FEAT. MNEK, [PERSON_NAME], STORMZY FEAT. WRETCH 32 FEAT. [PERSON_NAME],…" at bounding box center [390, 208] width 148 height 18
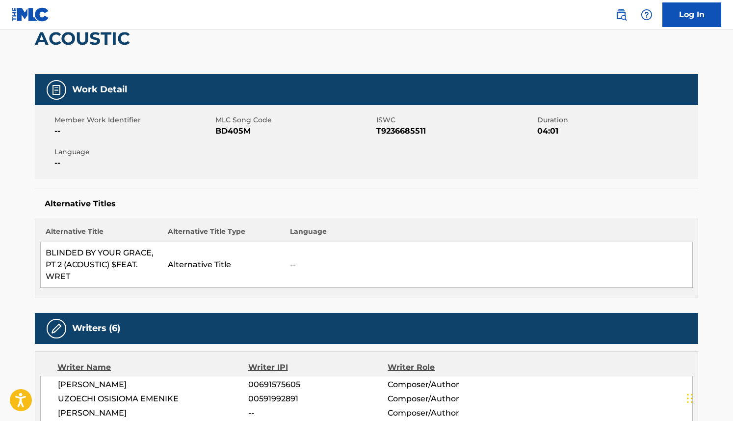
scroll to position [143, 0]
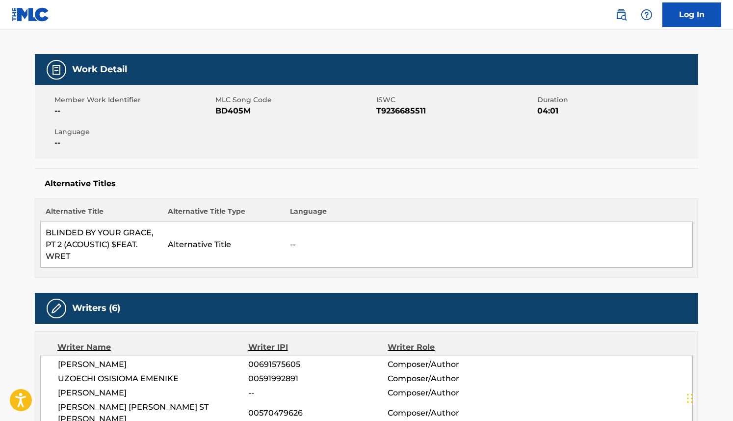
click at [55, 310] on img at bounding box center [57, 308] width 12 height 12
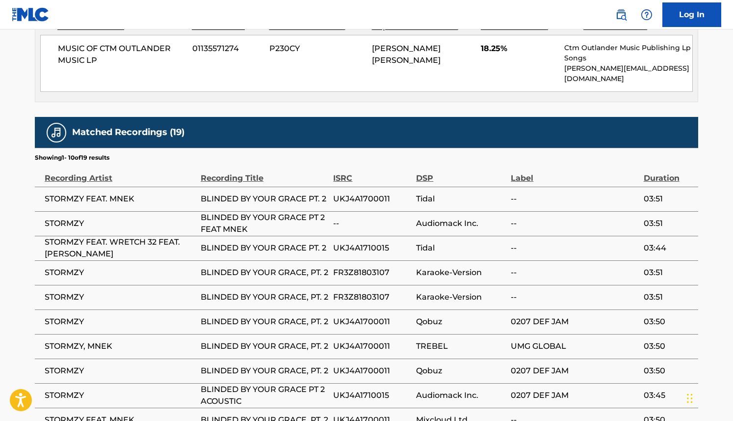
scroll to position [886, 0]
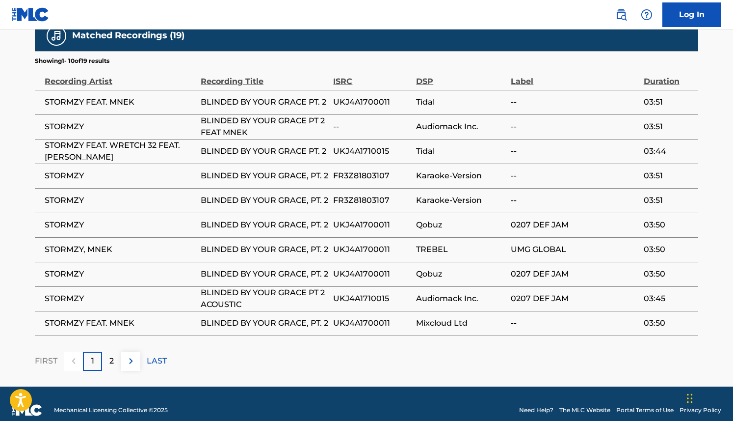
click at [108, 351] on div "2" at bounding box center [111, 360] width 19 height 19
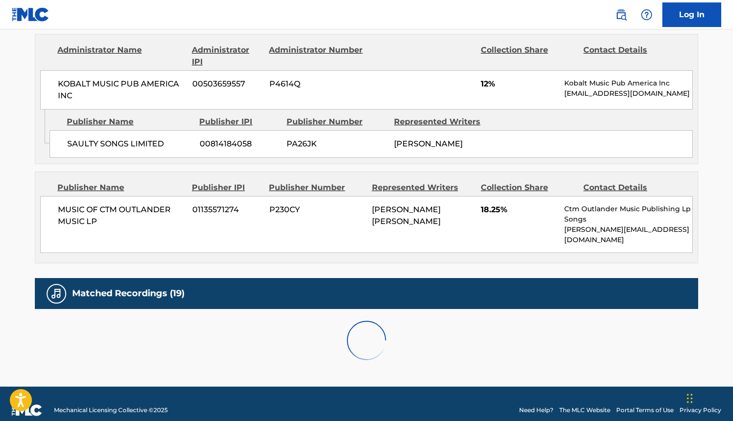
scroll to position [873, 0]
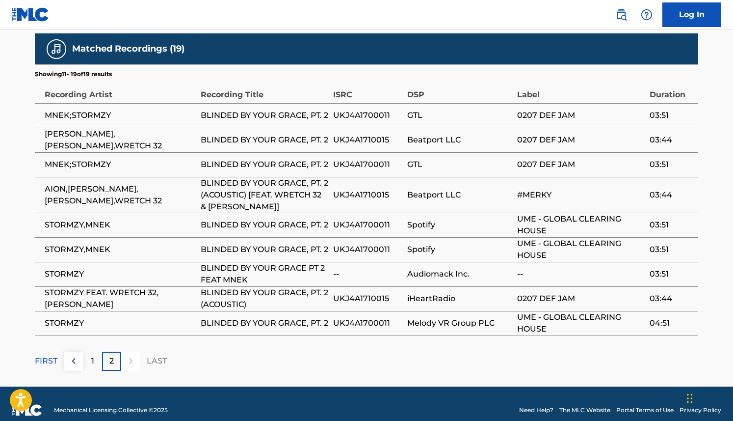
click at [93, 355] on p "1" at bounding box center [92, 361] width 3 height 12
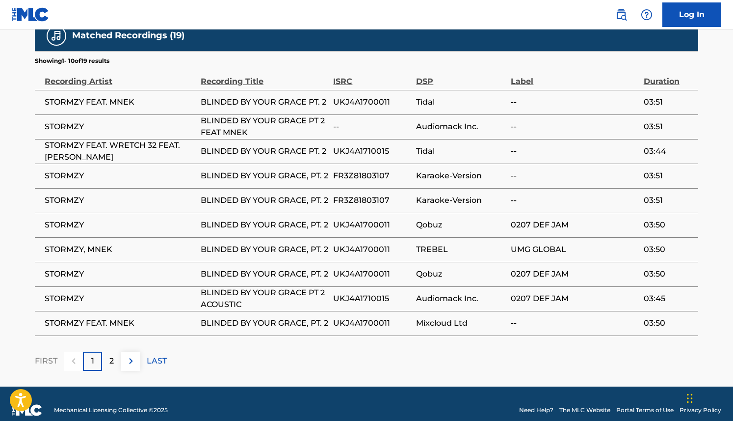
scroll to position [0, 0]
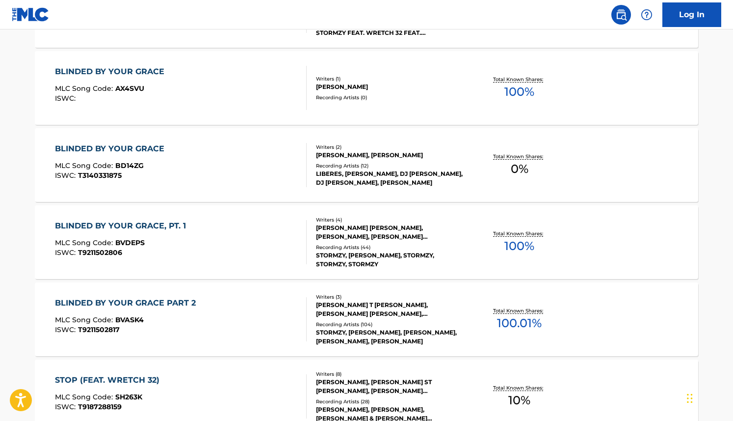
scroll to position [484, 0]
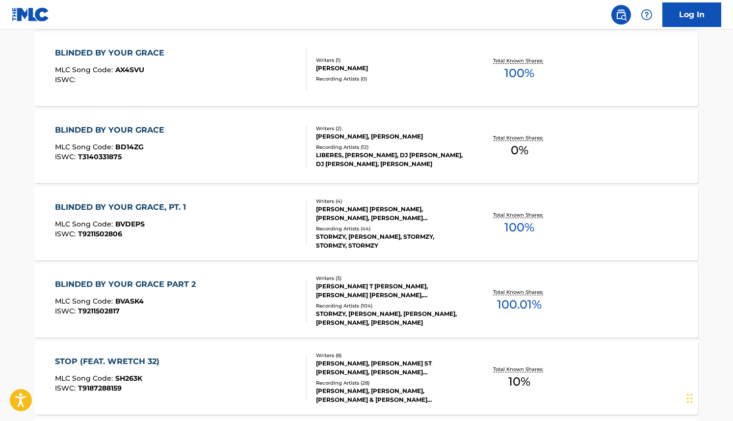
click at [176, 285] on div "BLINDED BY YOUR GRACE PART 2" at bounding box center [128, 284] width 146 height 12
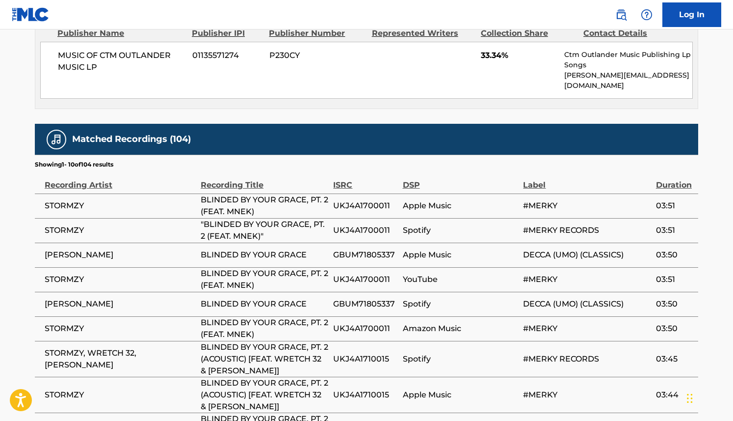
scroll to position [761, 0]
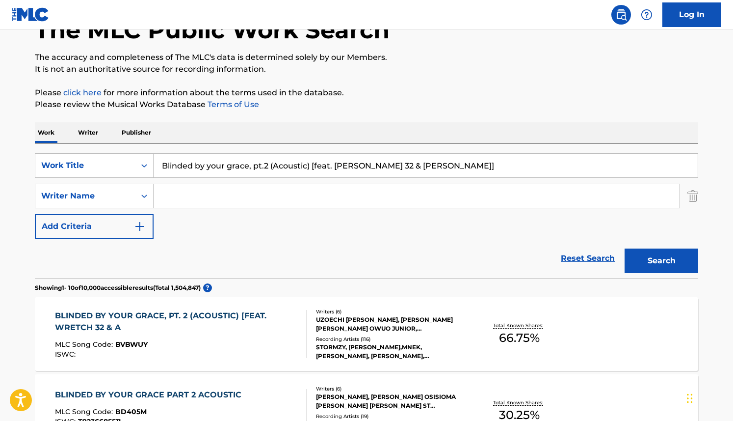
scroll to position [59, 0]
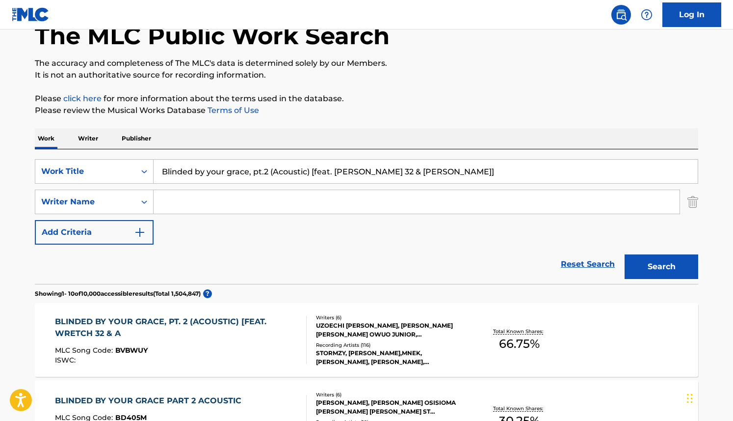
click at [92, 98] on link "click here" at bounding box center [82, 98] width 38 height 9
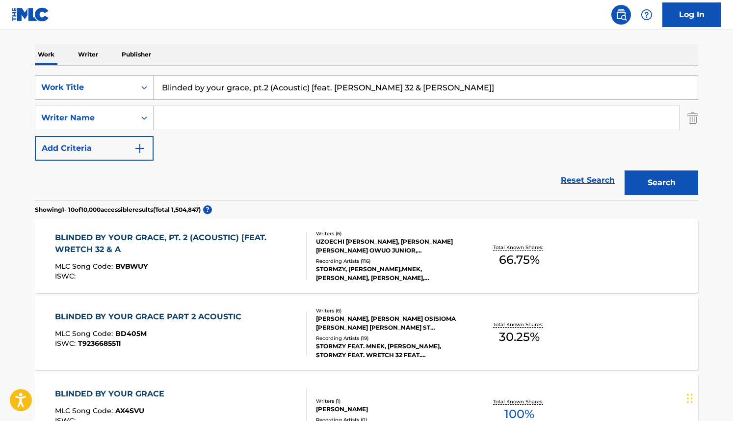
scroll to position [202, 0]
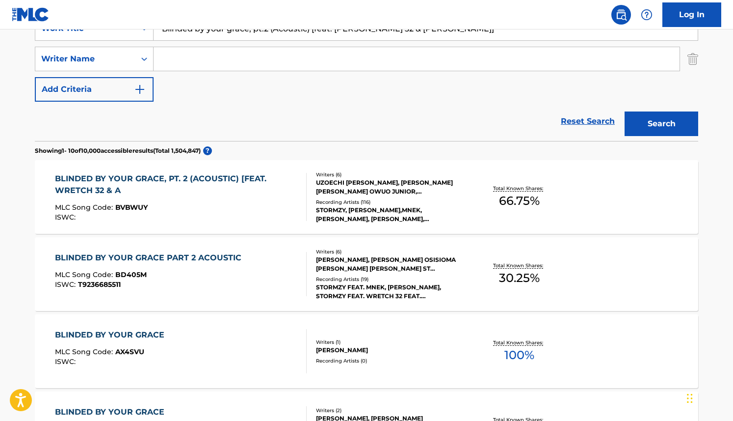
click at [122, 284] on div "ISWC : T9236685511" at bounding box center [150, 284] width 191 height 7
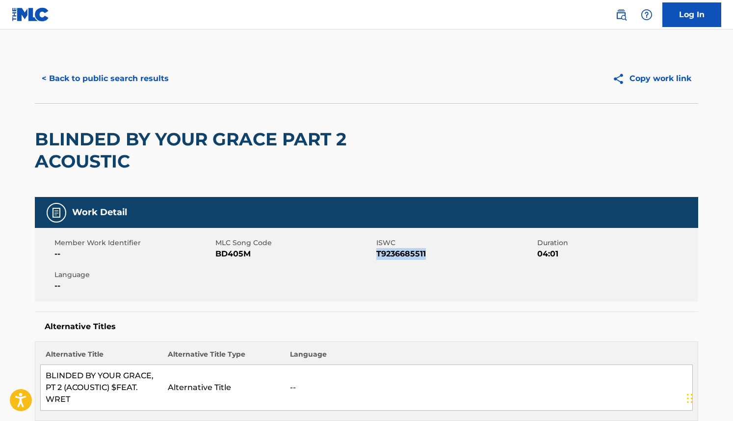
drag, startPoint x: 425, startPoint y: 253, endPoint x: 378, endPoint y: 255, distance: 47.2
click at [378, 255] on span "T9236685511" at bounding box center [455, 254] width 159 height 12
copy span "T9236685511"
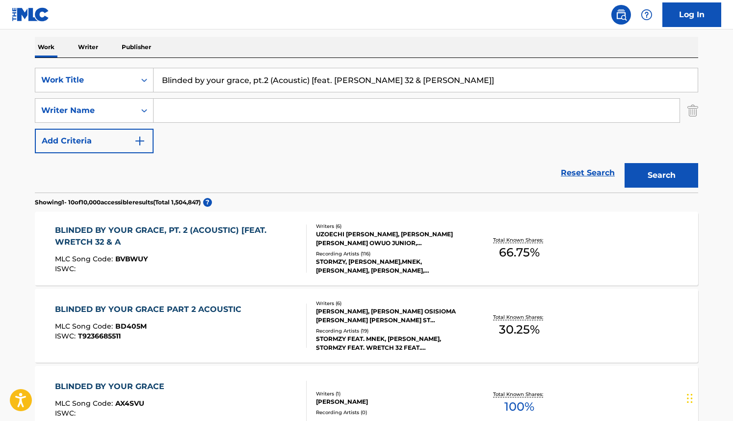
scroll to position [172, 0]
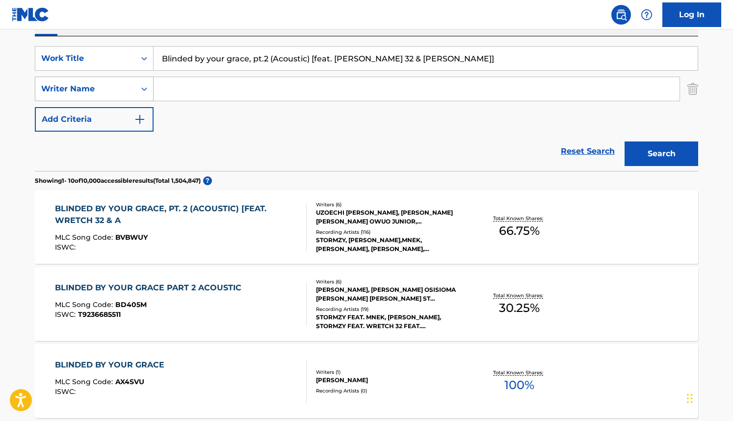
click at [143, 89] on icon "Search Form" at bounding box center [144, 88] width 6 height 3
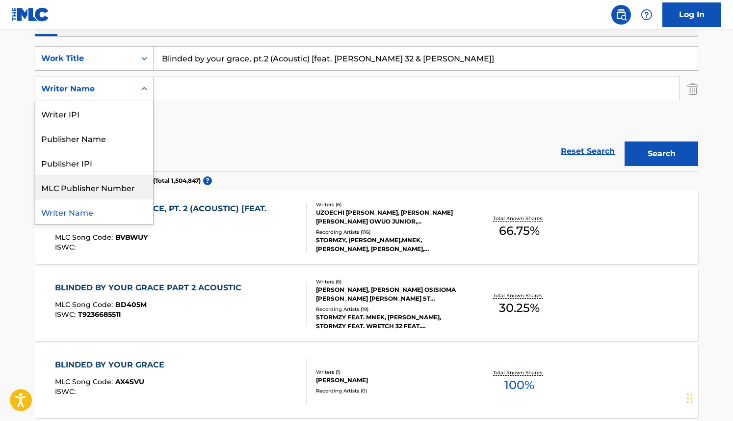
click at [116, 187] on div "MLC Publisher Number" at bounding box center [94, 187] width 118 height 25
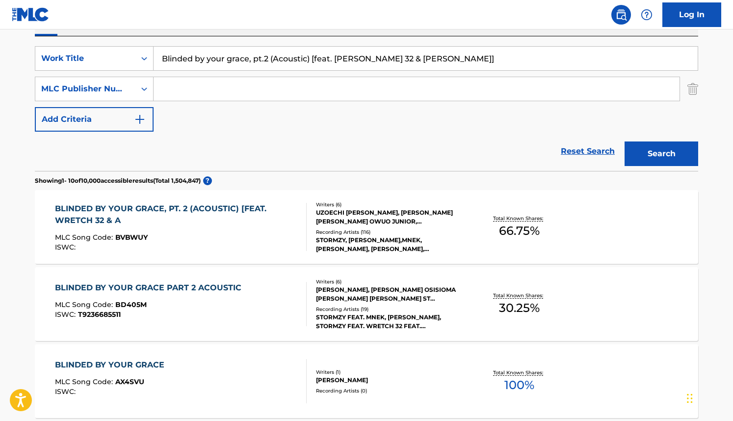
click at [190, 90] on input "Search Form" at bounding box center [417, 89] width 526 height 24
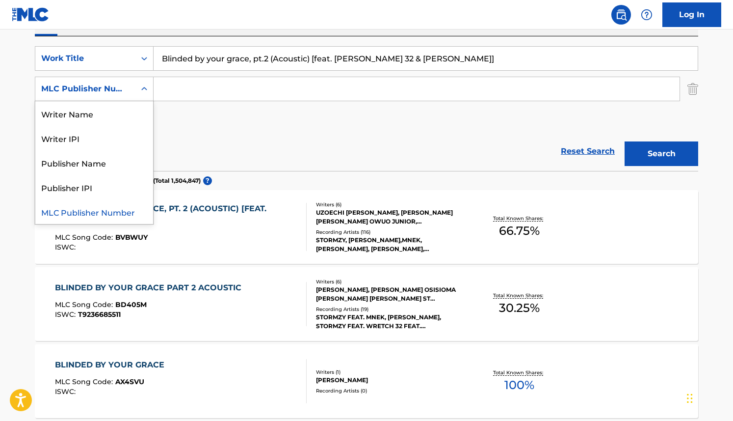
click at [139, 88] on icon "Search Form" at bounding box center [144, 89] width 10 height 10
click at [124, 211] on div "MLC Publisher Number" at bounding box center [94, 211] width 118 height 25
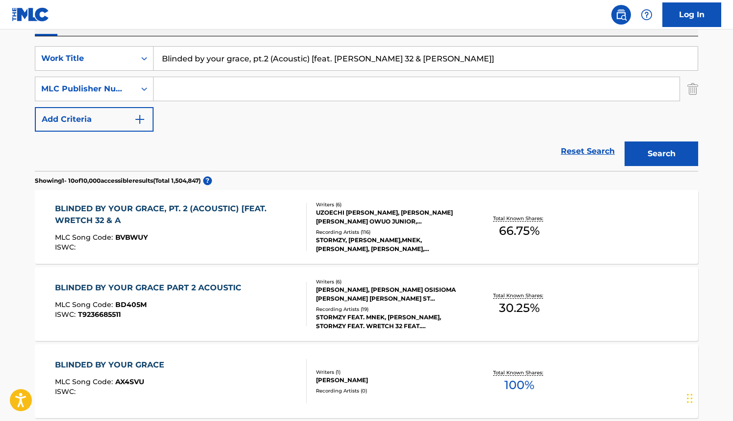
click at [163, 89] on input "Search Form" at bounding box center [417, 89] width 526 height 24
type input "BVBWUY"
click at [666, 152] on button "Search" at bounding box center [662, 153] width 74 height 25
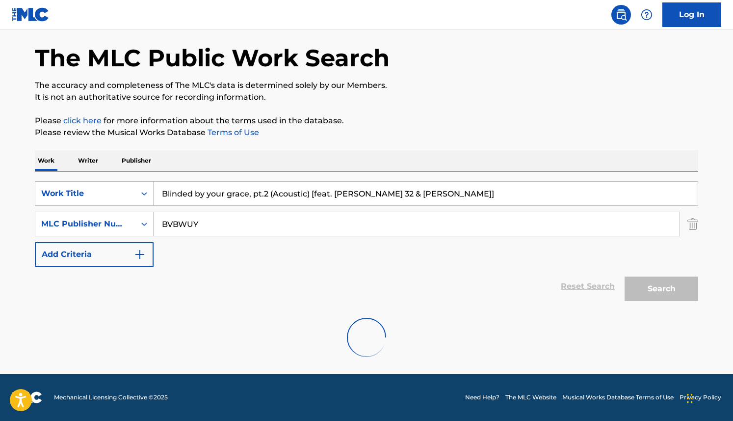
scroll to position [5, 0]
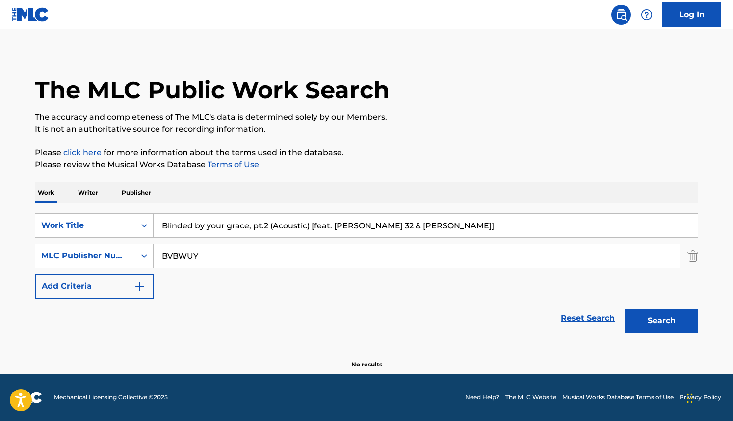
click at [663, 318] on button "Search" at bounding box center [662, 320] width 74 height 25
click at [139, 285] on img "Search Form" at bounding box center [140, 286] width 12 height 12
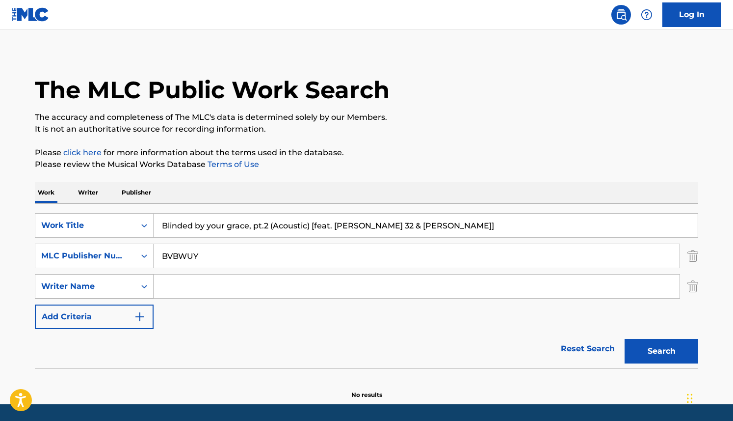
click at [144, 287] on icon "Search Form" at bounding box center [144, 286] width 10 height 10
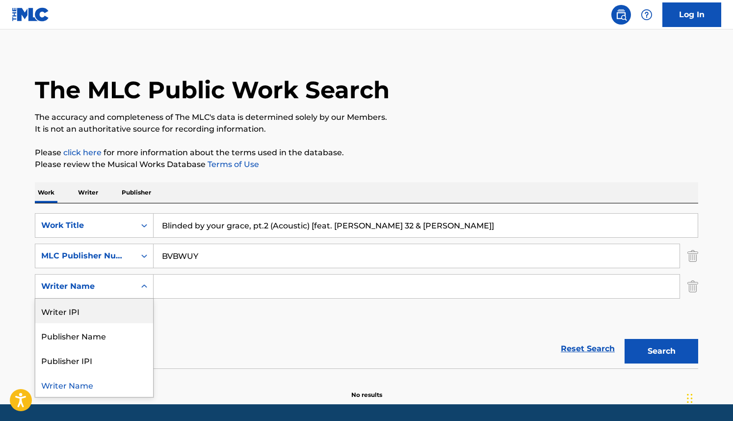
click at [167, 320] on div "SearchWithCriteria13094443-3b66-4ba4-b40d-16600501468d Work Title Blinded by yo…" at bounding box center [367, 271] width 664 height 116
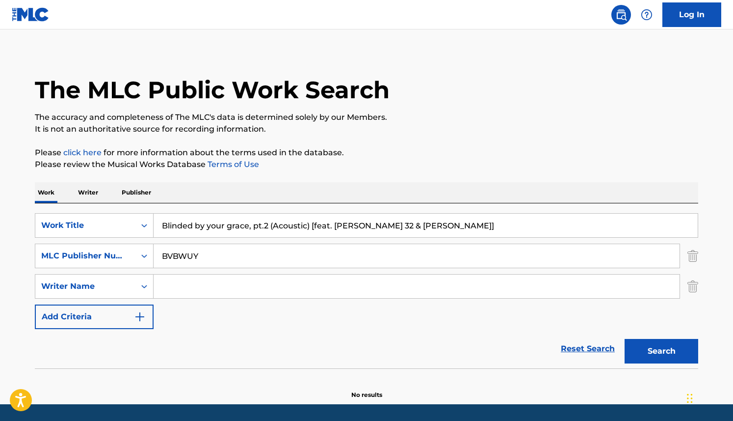
click at [695, 289] on img "Search Form" at bounding box center [693, 286] width 11 height 25
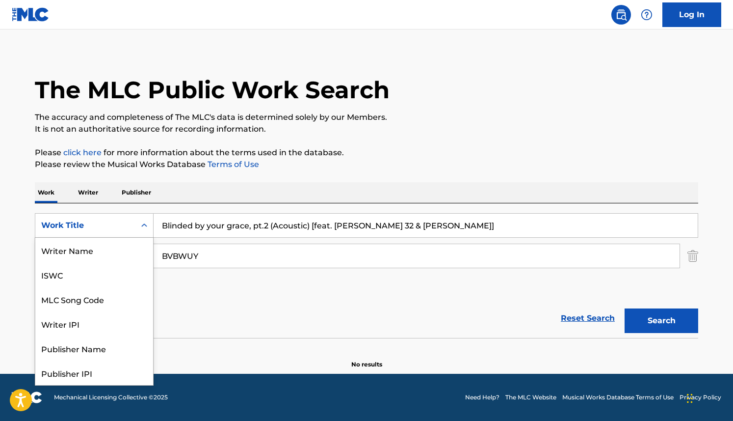
click at [140, 224] on icon "Search Form" at bounding box center [144, 225] width 10 height 10
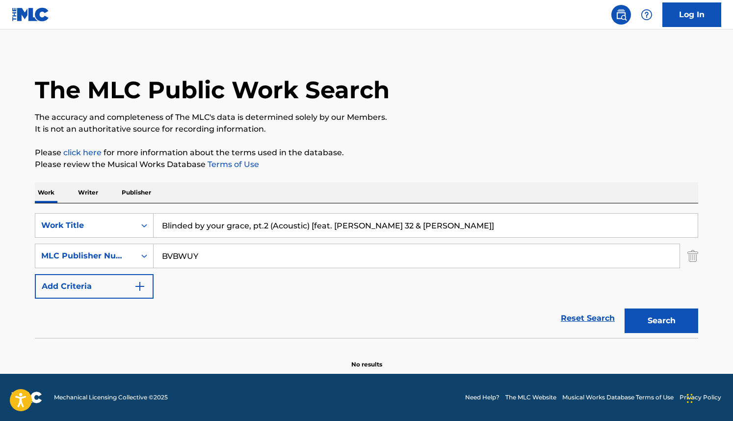
click at [174, 259] on input "BVBWUY" at bounding box center [417, 256] width 526 height 24
drag, startPoint x: 209, startPoint y: 255, endPoint x: 147, endPoint y: 255, distance: 61.4
click at [147, 255] on div "SearchWithCriteriacd731a32-ddfe-4224-b686-a3c6a02d94a4 MLC Publisher Number BVB…" at bounding box center [367, 255] width 664 height 25
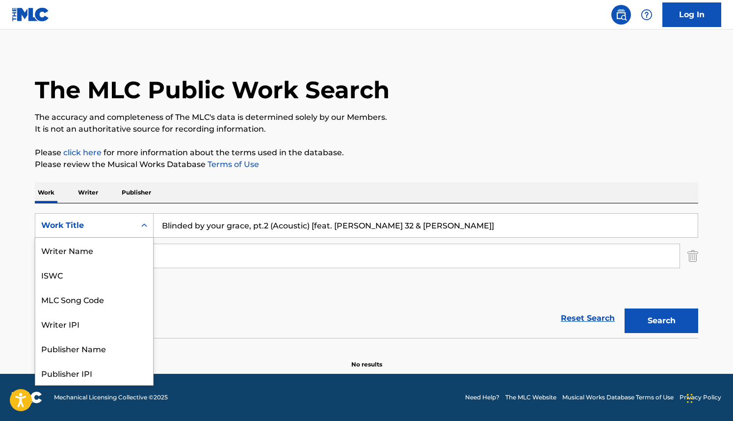
click at [144, 222] on icon "Search Form" at bounding box center [144, 225] width 10 height 10
click at [119, 275] on div "MLC Song Code" at bounding box center [94, 274] width 118 height 25
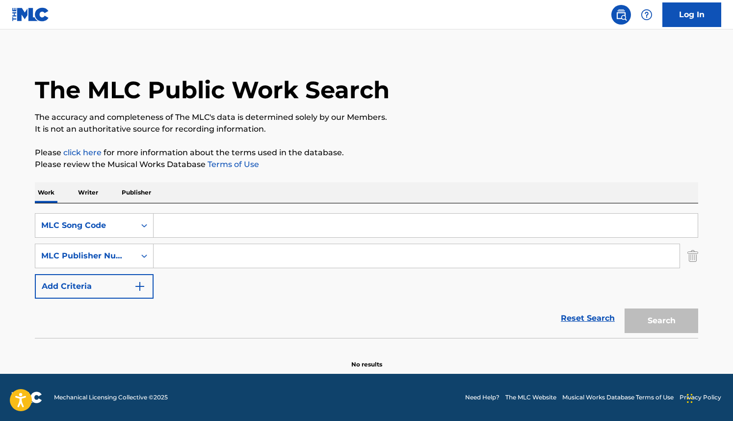
click at [173, 226] on input "Search Form" at bounding box center [426, 226] width 544 height 24
paste input "BVBWUY"
type input "BVBWUY"
click at [675, 319] on button "Search" at bounding box center [662, 320] width 74 height 25
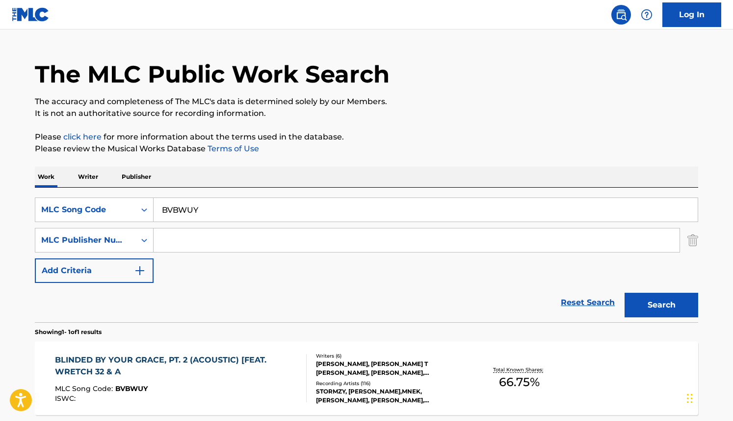
scroll to position [86, 0]
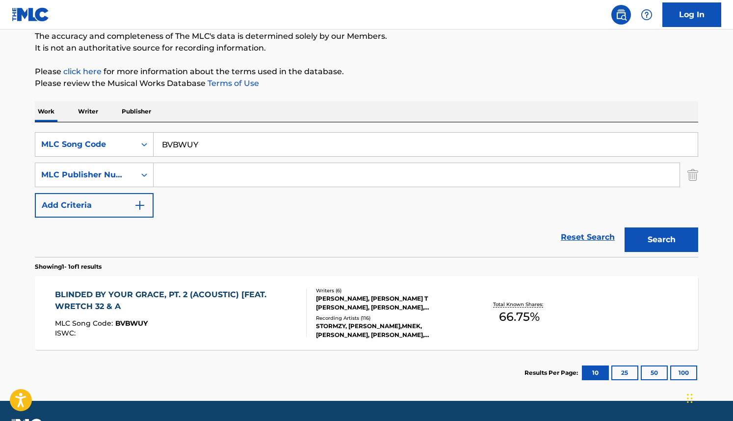
click at [252, 291] on div "BLINDED BY YOUR GRACE, PT. 2 (ACOUSTIC) [FEAT. WRETCH 32 & A" at bounding box center [177, 301] width 244 height 24
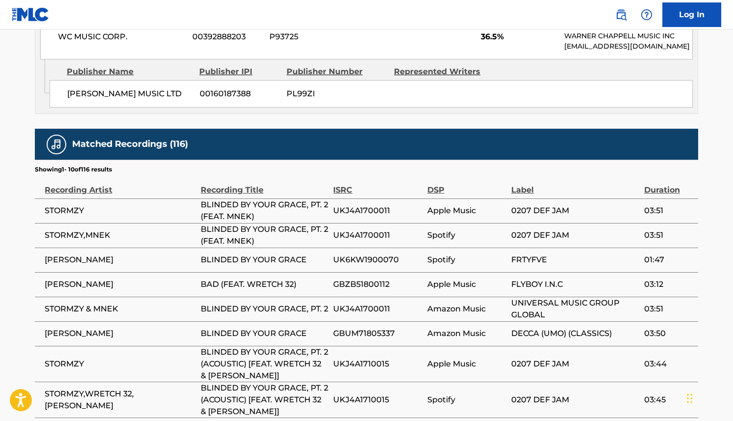
scroll to position [937, 0]
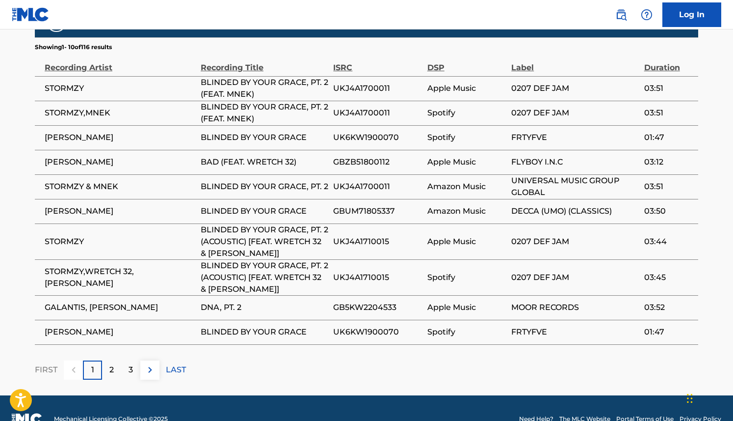
click at [173, 375] on p "LAST" at bounding box center [176, 370] width 20 height 12
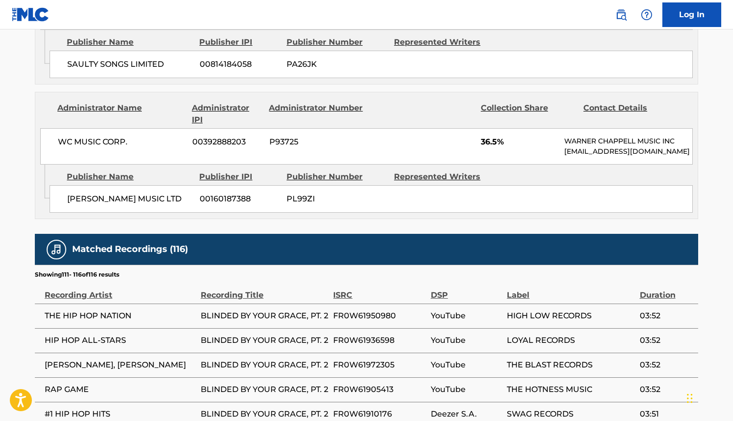
scroll to position [869, 0]
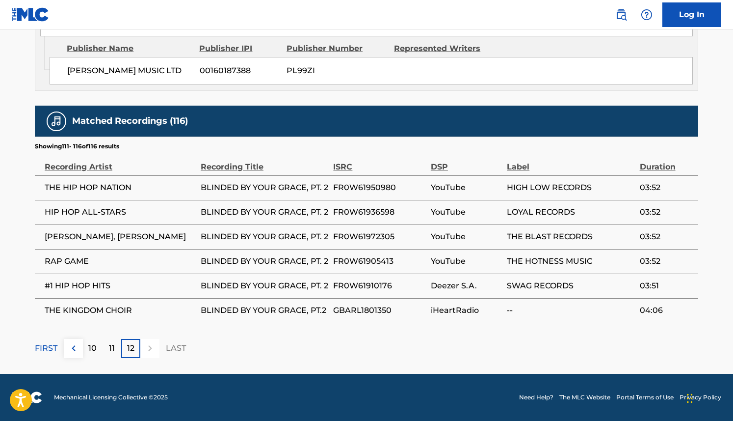
click at [113, 348] on p "11" at bounding box center [112, 348] width 6 height 12
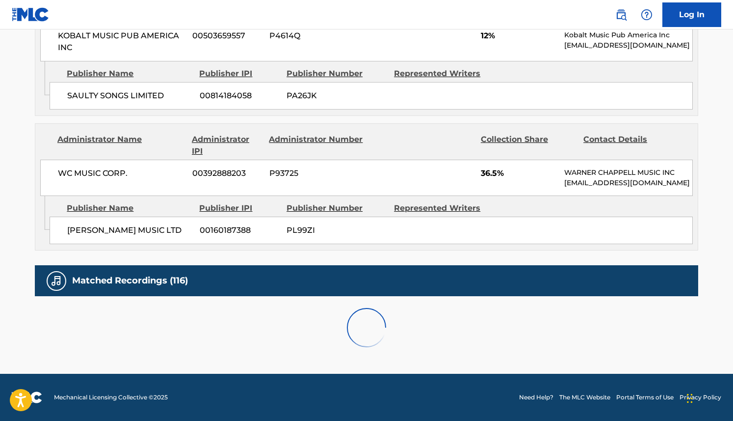
scroll to position [937, 0]
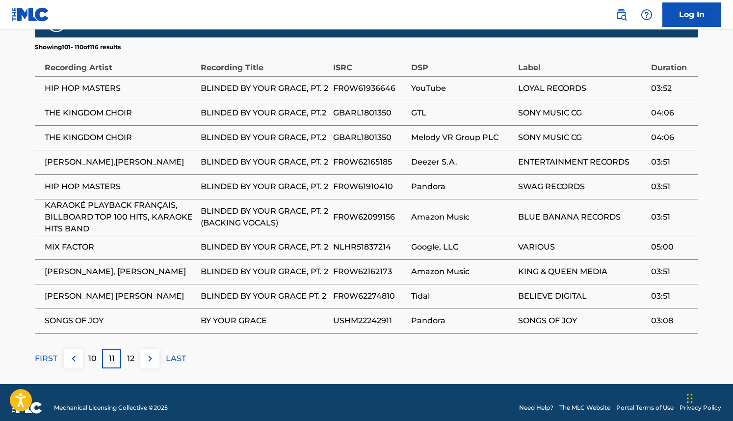
click at [91, 364] on p "10" at bounding box center [92, 358] width 8 height 12
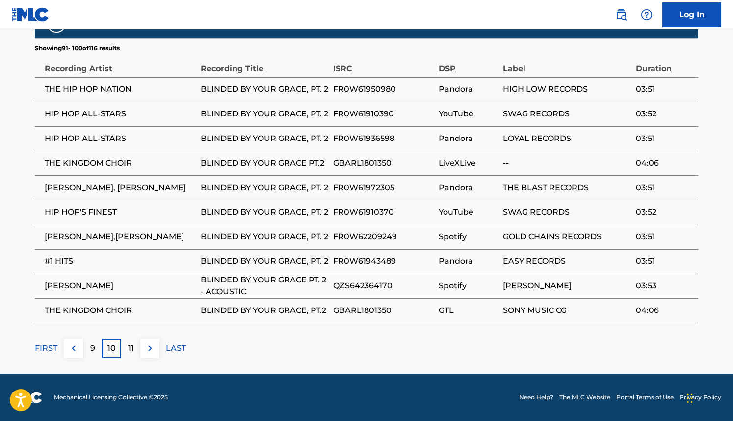
click at [95, 354] on p "9" at bounding box center [92, 348] width 5 height 12
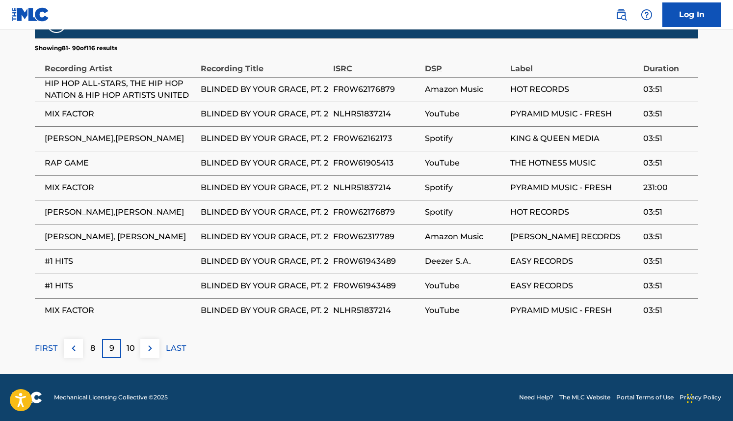
click at [95, 354] on p "8" at bounding box center [92, 348] width 5 height 12
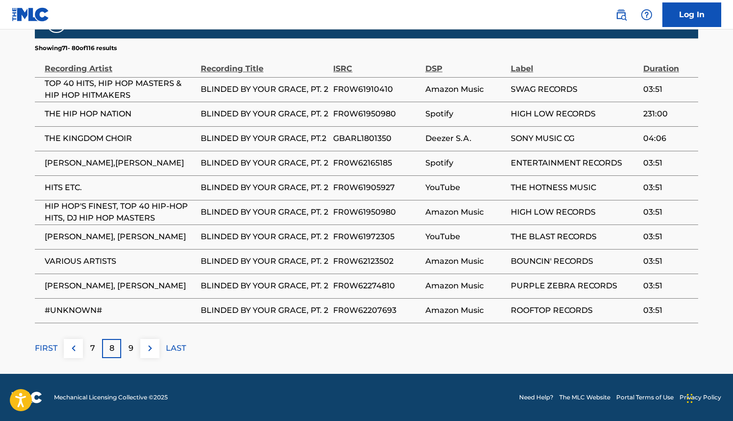
click at [95, 354] on p "7" at bounding box center [92, 348] width 5 height 12
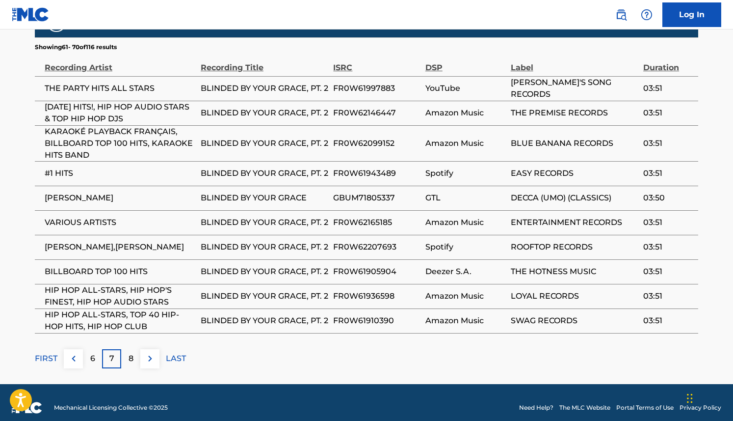
click at [44, 364] on p "FIRST" at bounding box center [46, 358] width 23 height 12
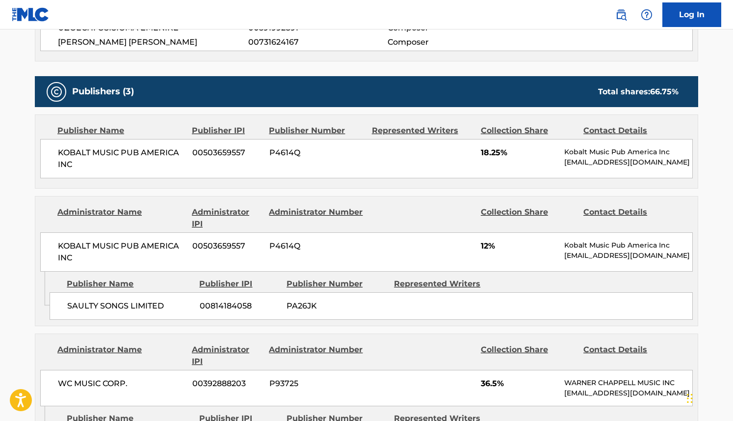
scroll to position [0, 0]
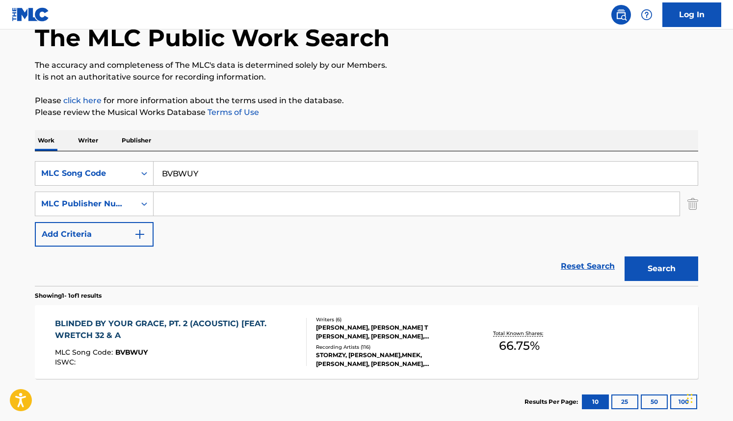
scroll to position [113, 0]
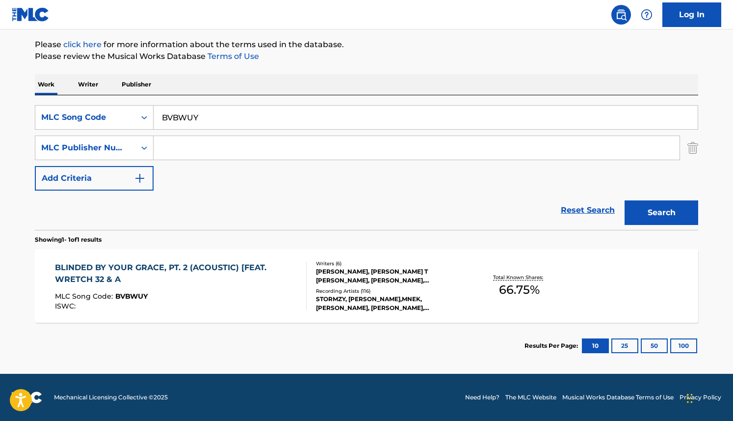
click at [187, 266] on div "BLINDED BY YOUR GRACE, PT. 2 (ACOUSTIC) [FEAT. WRETCH 32 & A" at bounding box center [177, 274] width 244 height 24
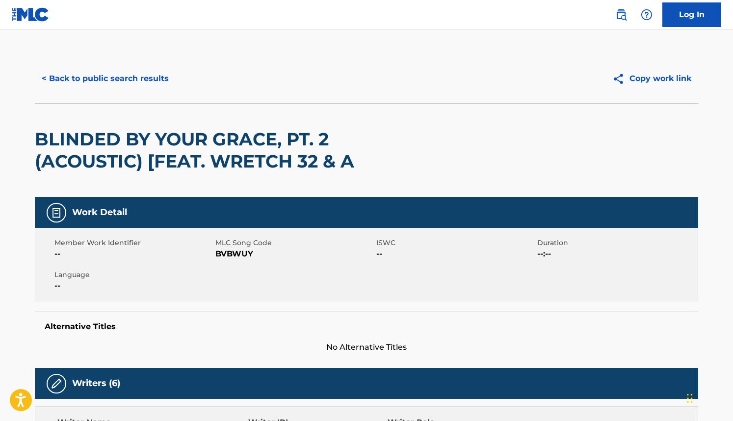
click at [149, 76] on button "< Back to public search results" at bounding box center [105, 78] width 141 height 25
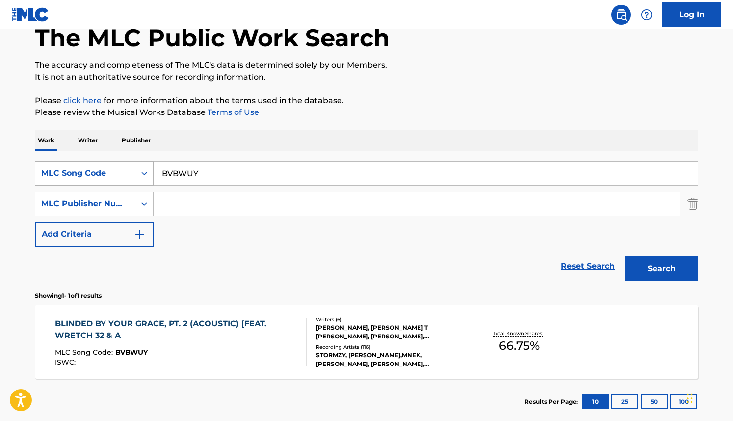
drag, startPoint x: 209, startPoint y: 172, endPoint x: 138, endPoint y: 171, distance: 70.7
click at [138, 171] on div "SearchWithCriteria46bf52e2-56cd-4eed-87a5-3db8073ffb9f MLC Song Code BVBWUY" at bounding box center [367, 173] width 664 height 25
paste input "linded by your grace, pt.2 (Acoustic) [feat. [PERSON_NAME] 32 & [PERSON_NAME]]"
type input "Blinded by your grace, pt.2 (Acoustic) [feat. [PERSON_NAME] 32 & [PERSON_NAME]]"
click at [683, 267] on button "Search" at bounding box center [662, 268] width 74 height 25
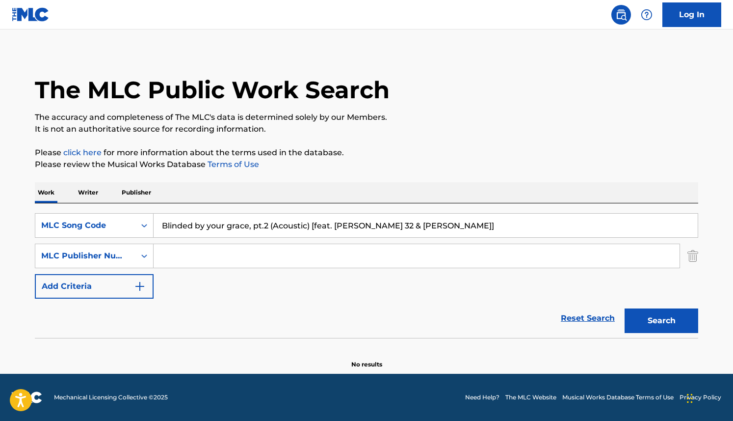
scroll to position [5, 0]
drag, startPoint x: 650, startPoint y: 319, endPoint x: 654, endPoint y: 315, distance: 5.2
click at [650, 319] on button "Search" at bounding box center [662, 320] width 74 height 25
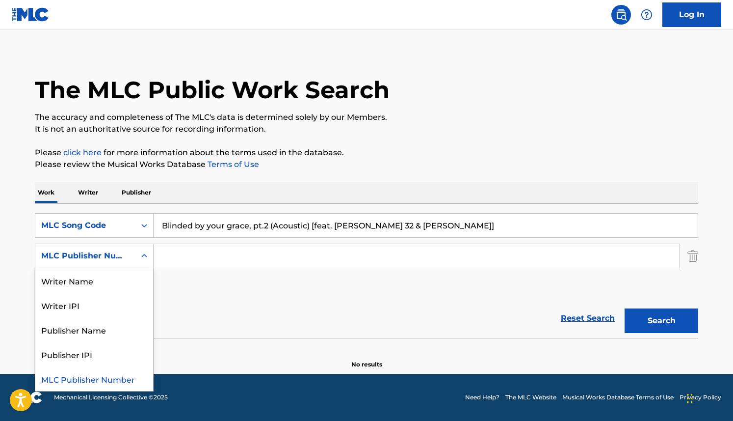
click at [140, 254] on icon "Search Form" at bounding box center [144, 256] width 10 height 10
click at [131, 276] on div "Writer Name" at bounding box center [94, 280] width 118 height 25
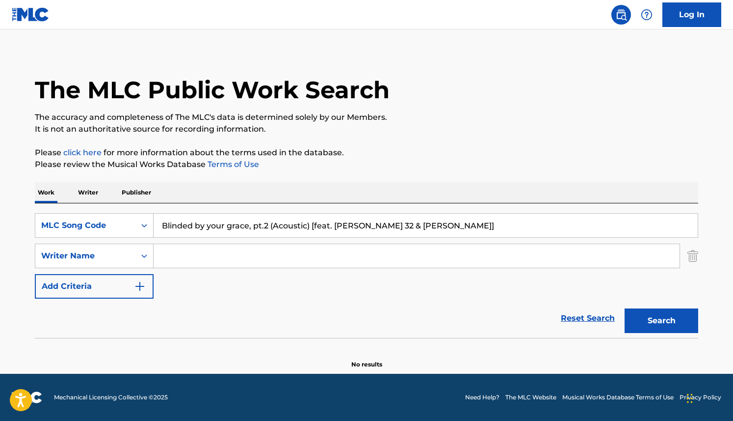
click at [689, 253] on img "Search Form" at bounding box center [693, 255] width 11 height 25
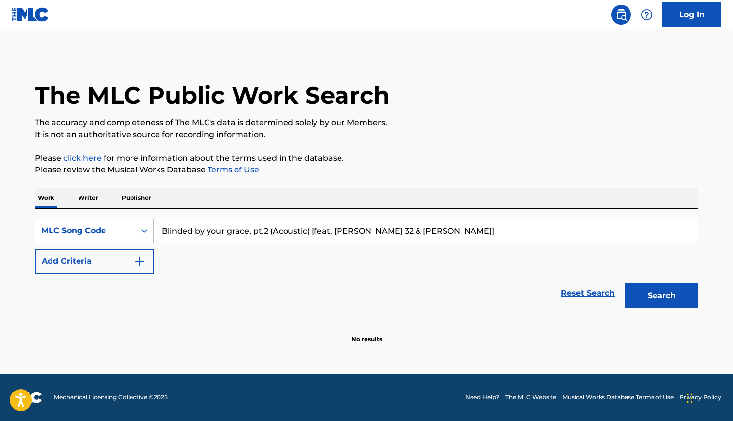
click at [334, 232] on input "Blinded by your grace, pt.2 (Acoustic) [feat. [PERSON_NAME] 32 & [PERSON_NAME]]" at bounding box center [426, 231] width 544 height 24
click at [448, 230] on input "Blinded by your grace, pt.2 (Acoustic) [feat. [PERSON_NAME] 32 & [PERSON_NAME]]" at bounding box center [426, 231] width 544 height 24
click at [658, 294] on button "Search" at bounding box center [662, 295] width 74 height 25
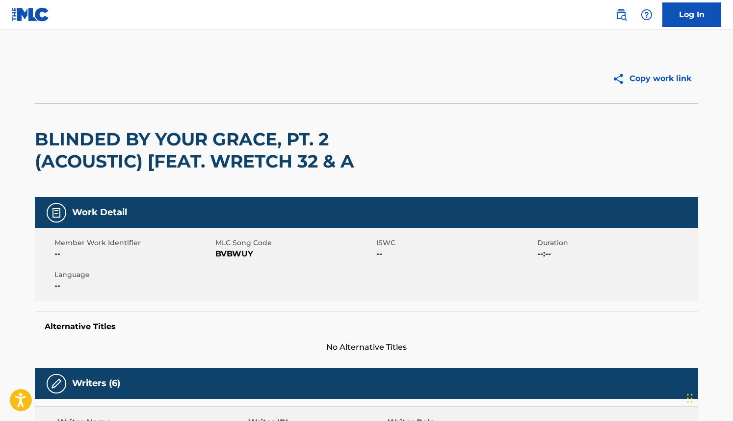
click at [39, 17] on img at bounding box center [31, 14] width 38 height 14
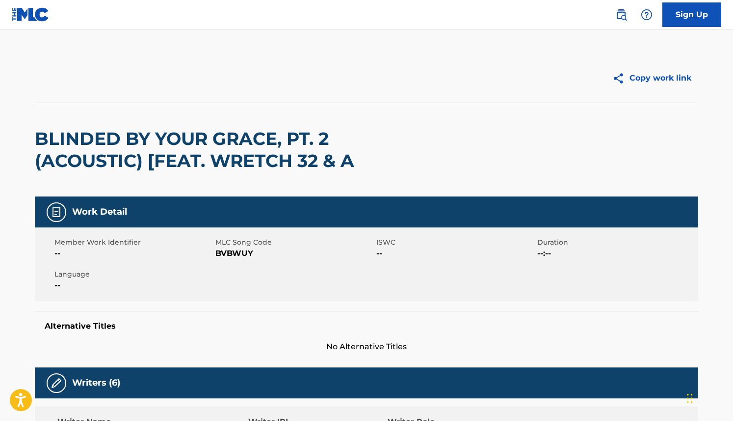
click at [620, 10] on img at bounding box center [621, 15] width 12 height 12
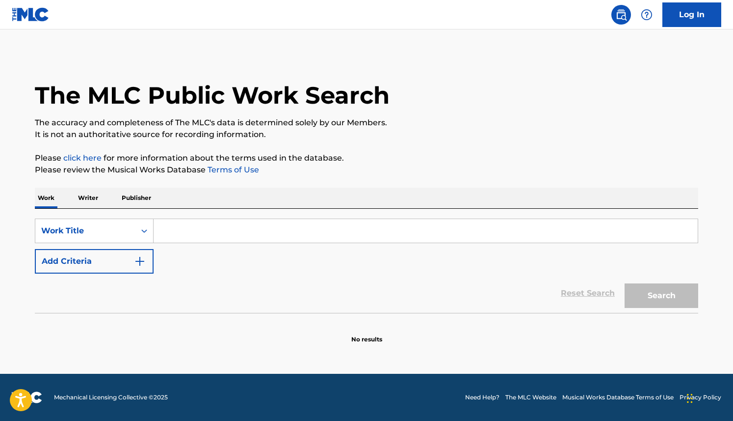
click at [160, 225] on input "Search Form" at bounding box center [426, 231] width 544 height 24
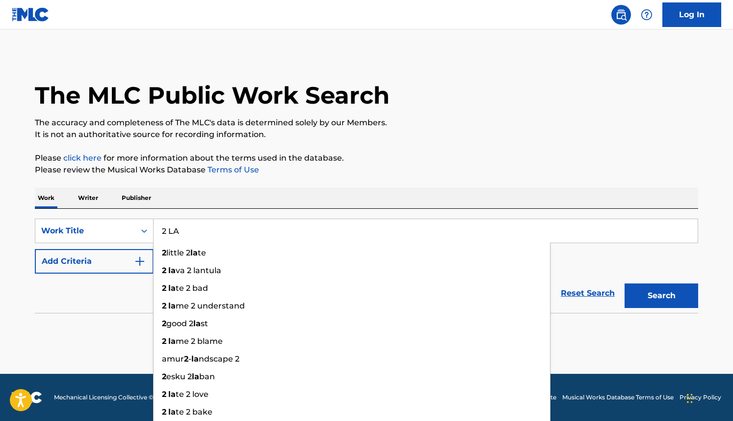
type input "2 LA"
click at [142, 262] on img "Search Form" at bounding box center [140, 261] width 12 height 12
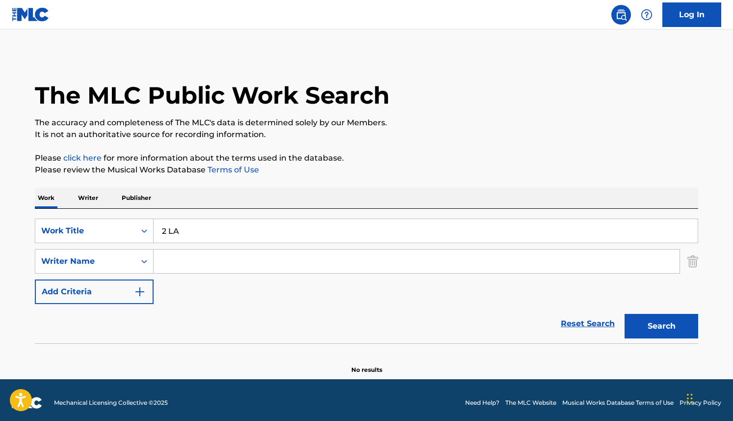
click at [177, 260] on input "Search Form" at bounding box center [417, 261] width 526 height 24
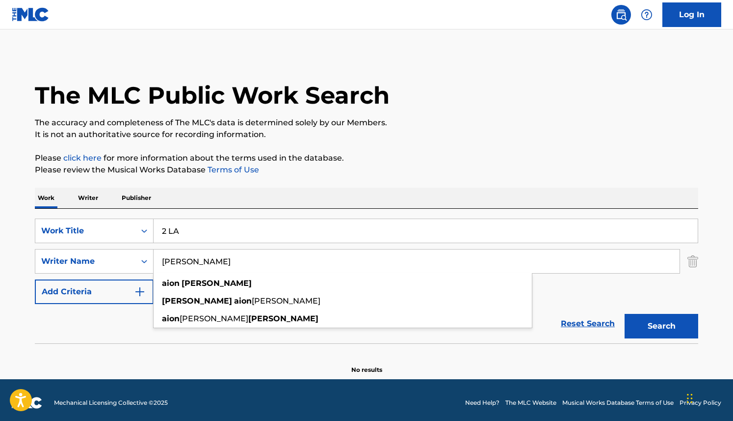
type input "[PERSON_NAME]"
click at [625, 314] on button "Search" at bounding box center [662, 326] width 74 height 25
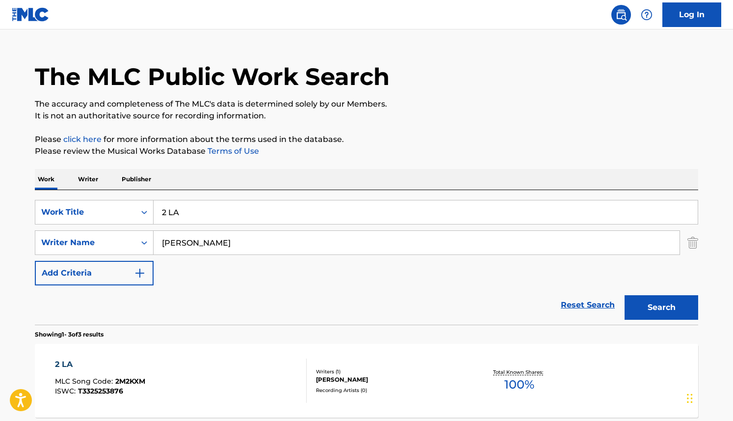
scroll to position [84, 0]
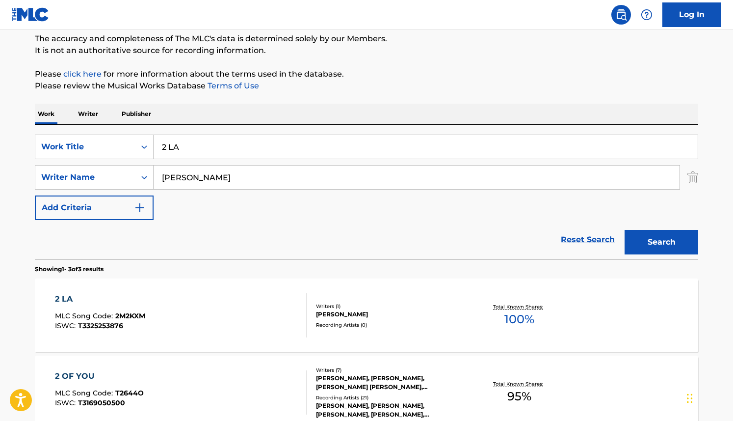
click at [128, 316] on span "2M2KXM" at bounding box center [130, 315] width 30 height 9
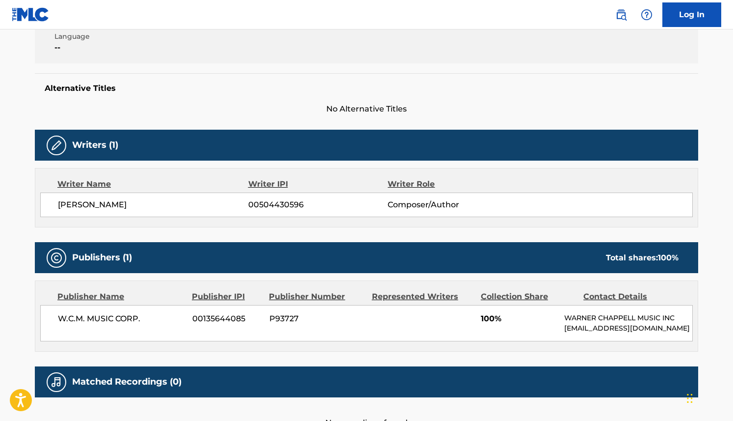
scroll to position [287, 0]
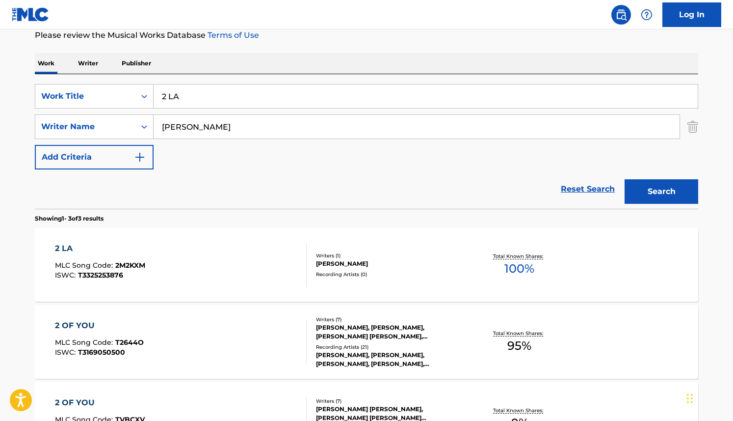
scroll to position [240, 0]
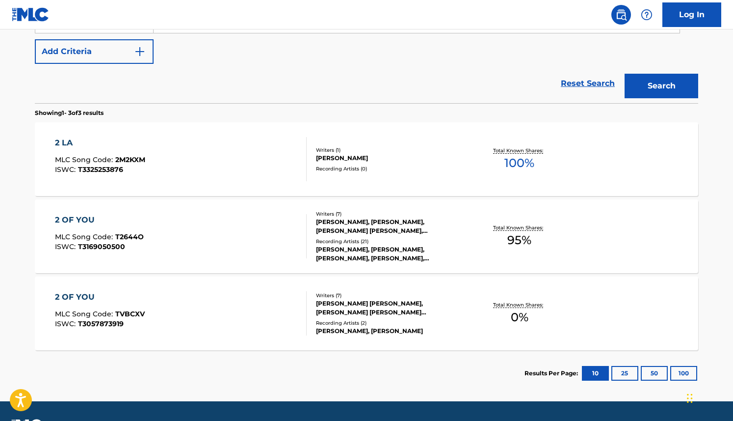
click at [85, 234] on span "MLC Song Code :" at bounding box center [85, 236] width 60 height 9
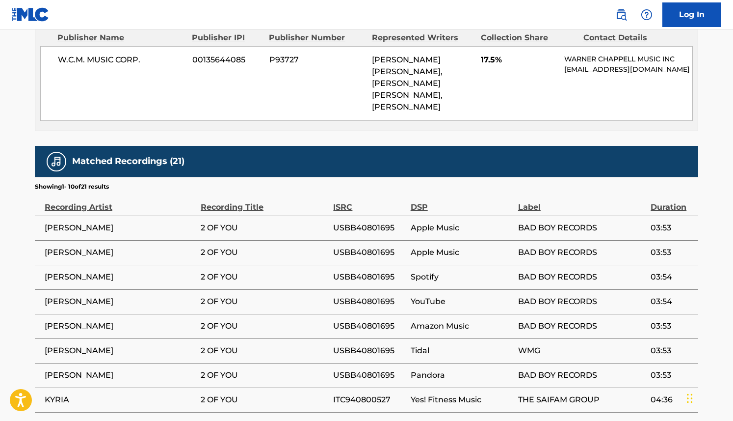
scroll to position [2064, 0]
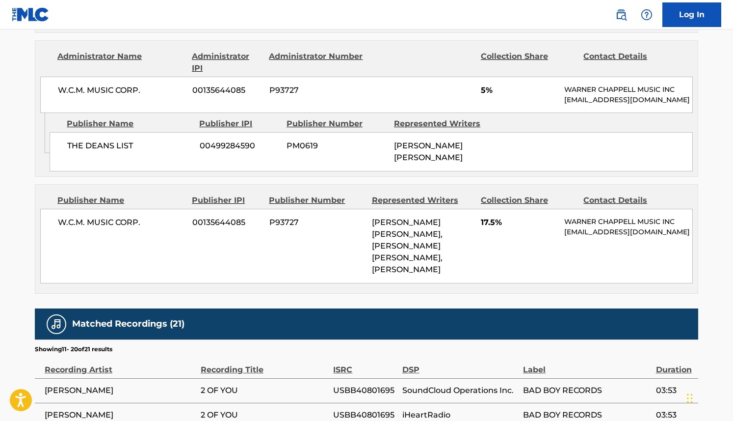
scroll to position [1883, 0]
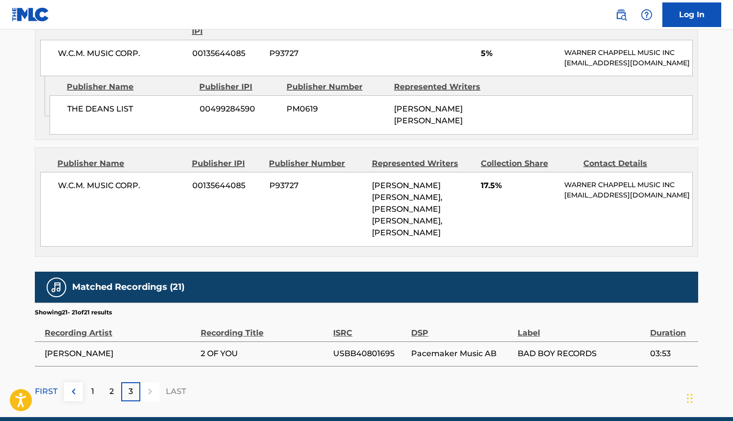
click at [109, 385] on p "2" at bounding box center [111, 391] width 4 height 12
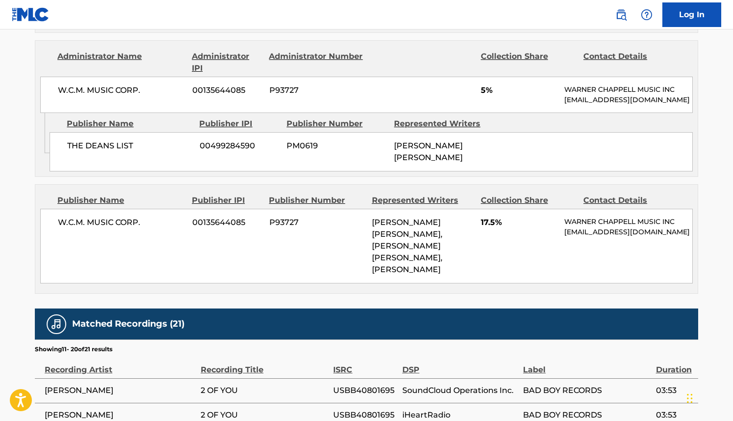
scroll to position [2064, 0]
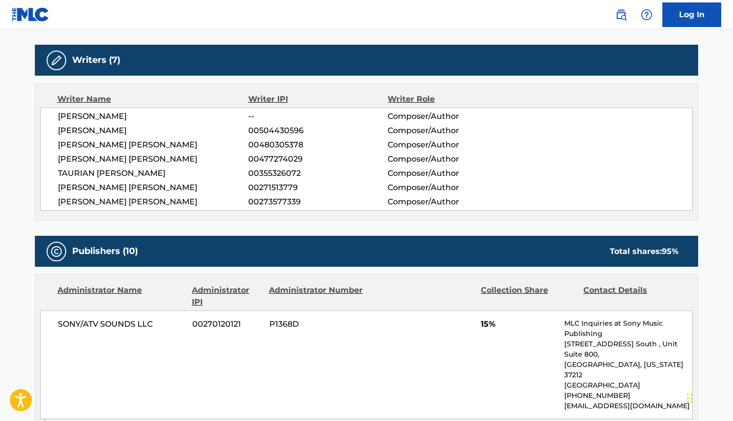
scroll to position [0, 0]
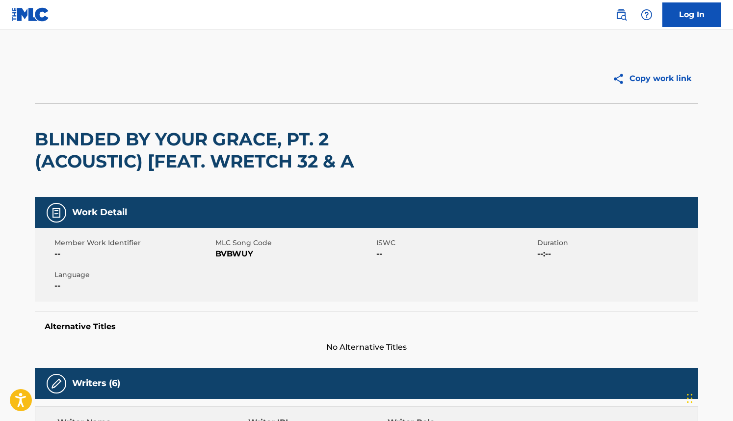
click at [619, 14] on img at bounding box center [621, 15] width 12 height 12
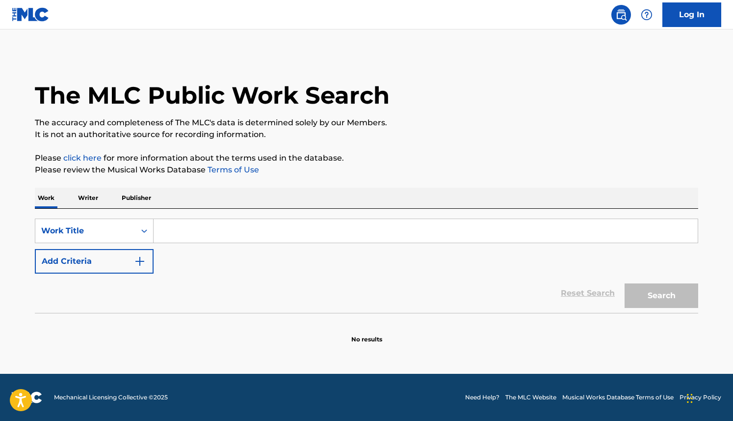
click at [175, 229] on input "Search Form" at bounding box center [426, 231] width 544 height 24
paste input "https://portal.themlc.com/catalog/work/813019737"
type input "https://portal.themlc.com/catalog/work/813019737"
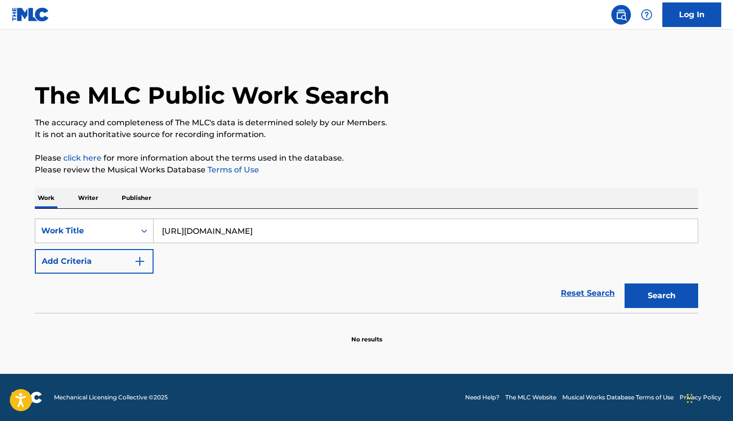
drag, startPoint x: 377, startPoint y: 232, endPoint x: 141, endPoint y: 231, distance: 236.1
click at [141, 231] on div "SearchWithCriteria244ff194-7652-46d0-8b12-a3e04da38607 Work Title https://porta…" at bounding box center [367, 230] width 664 height 25
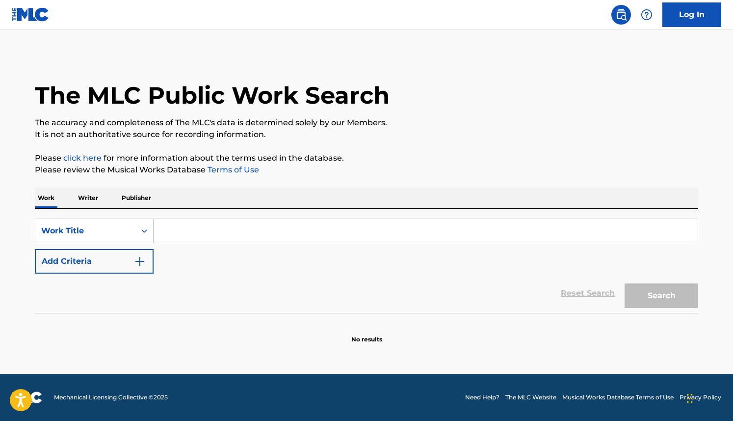
paste input "Blinded by your grace, pt.2 (Acoustic) [feat. Wretch 32 & A"
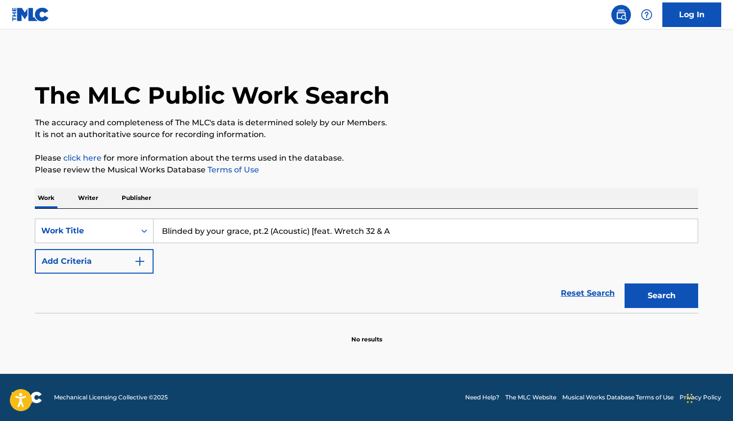
type input "Blinded by your grace, pt.2 (Acoustic) [feat. Wretch 32 & A"
click at [625, 283] on button "Search" at bounding box center [662, 295] width 74 height 25
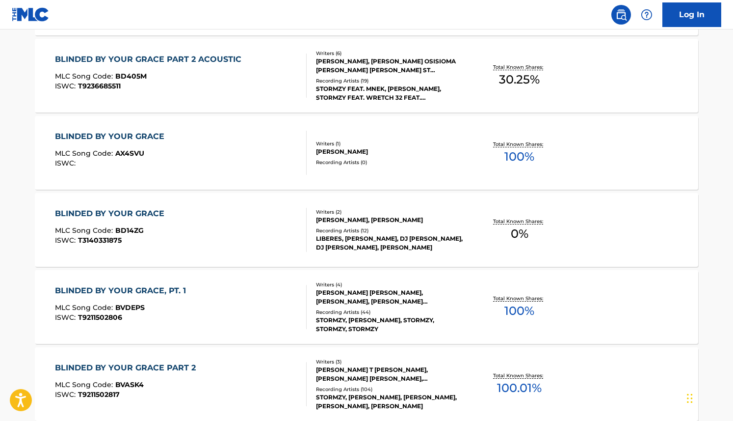
scroll to position [421, 0]
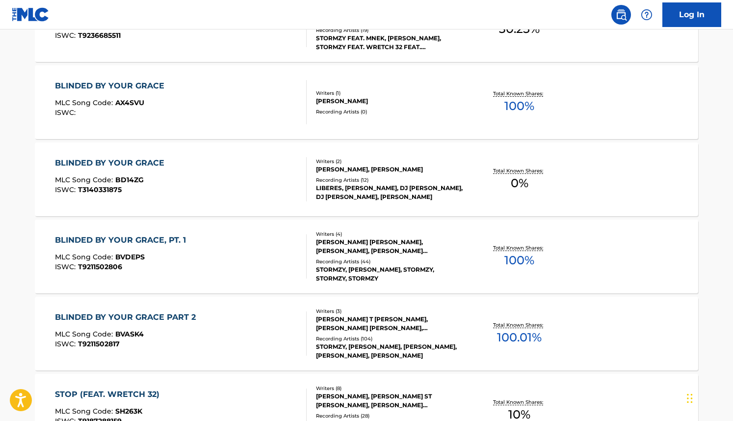
click at [159, 315] on div "BLINDED BY YOUR GRACE PART 2" at bounding box center [128, 317] width 146 height 12
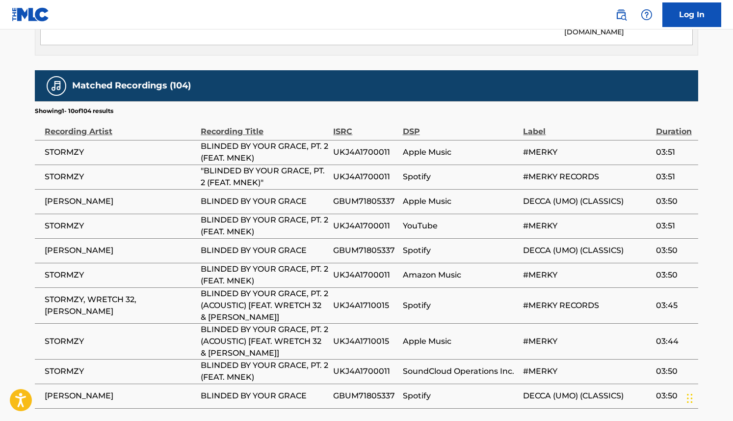
scroll to position [782, 0]
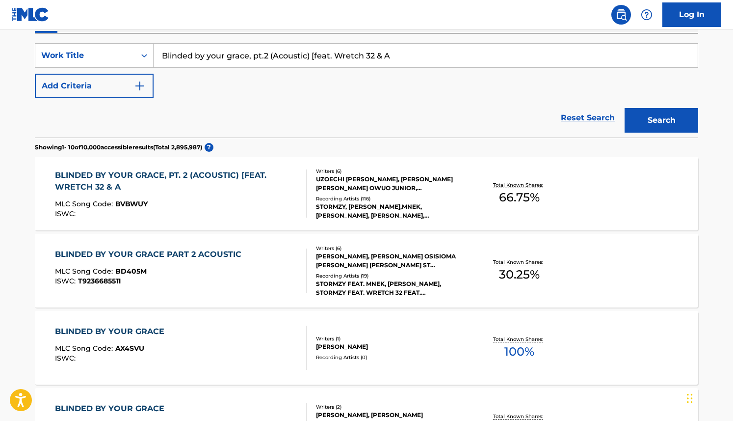
scroll to position [204, 0]
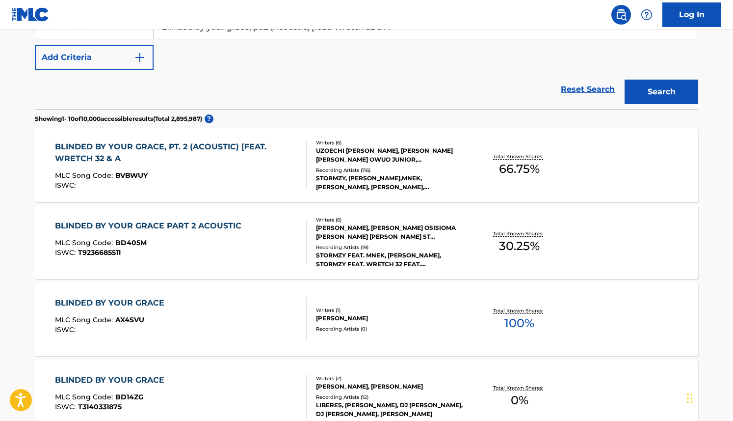
click at [138, 257] on div "BLINDED BY YOUR GRACE PART 2 ACOUSTIC MLC Song Code : BD405M ISWC : T9236685511" at bounding box center [150, 242] width 191 height 44
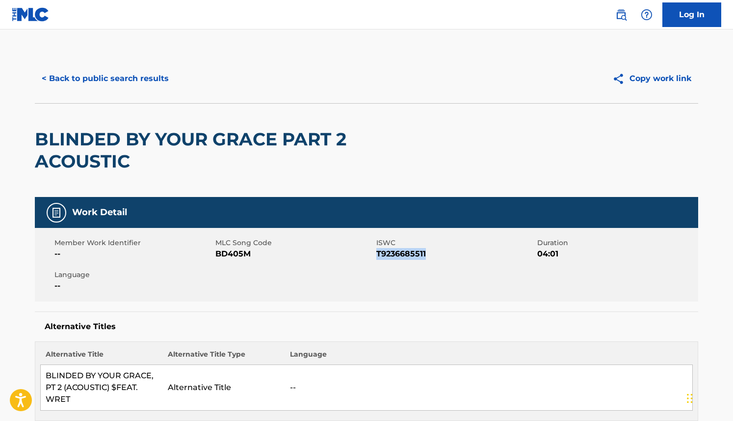
drag, startPoint x: 425, startPoint y: 253, endPoint x: 377, endPoint y: 253, distance: 48.1
click at [377, 253] on span "T9236685511" at bounding box center [455, 254] width 159 height 12
copy span "T9236685511"
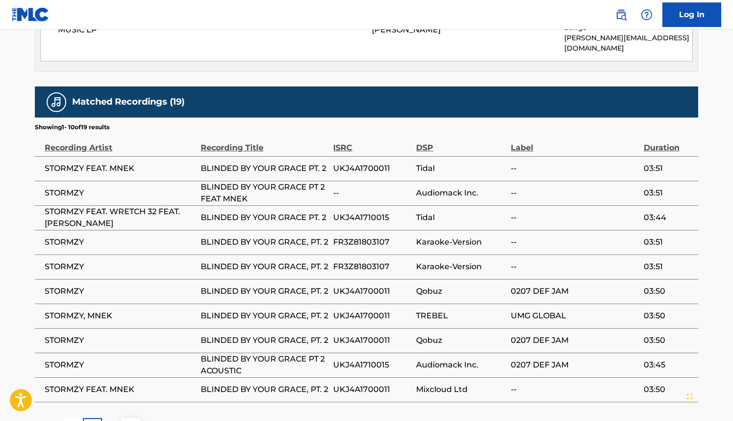
scroll to position [871, 0]
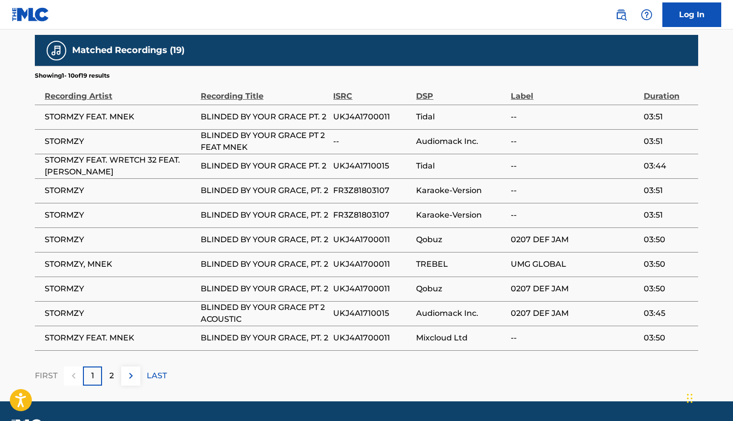
click at [114, 366] on div "2" at bounding box center [111, 375] width 19 height 19
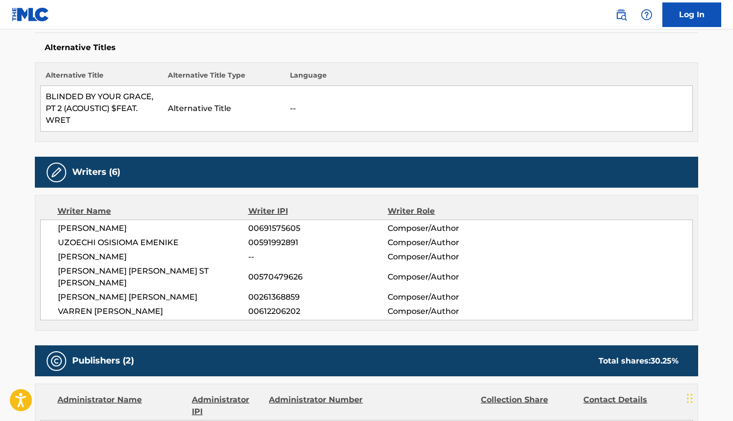
scroll to position [0, 0]
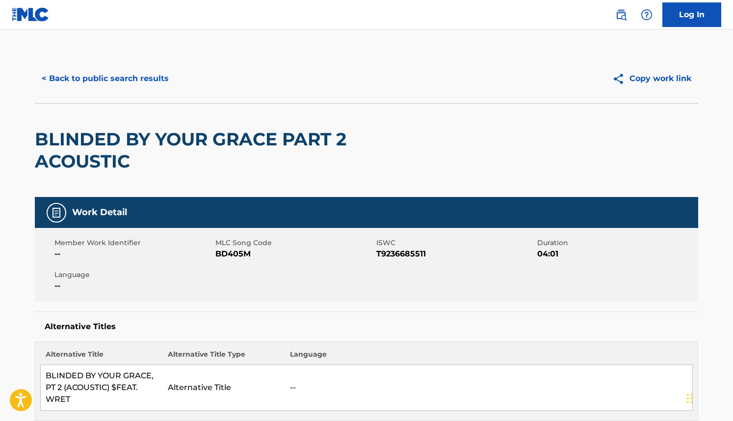
click at [142, 77] on button "< Back to public search results" at bounding box center [105, 78] width 141 height 25
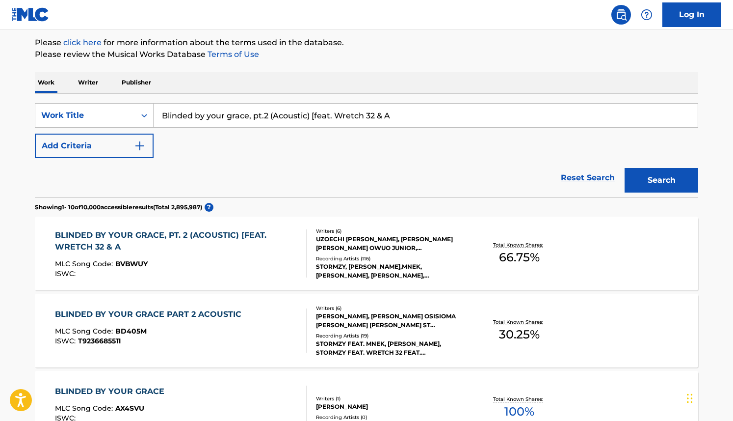
scroll to position [199, 0]
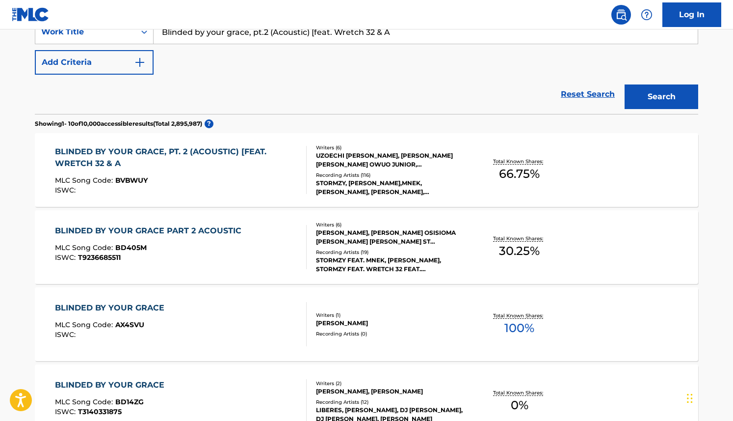
click at [241, 151] on div "BLINDED BY YOUR GRACE, PT. 2 (ACOUSTIC) [FEAT. WRETCH 32 & A" at bounding box center [177, 158] width 244 height 24
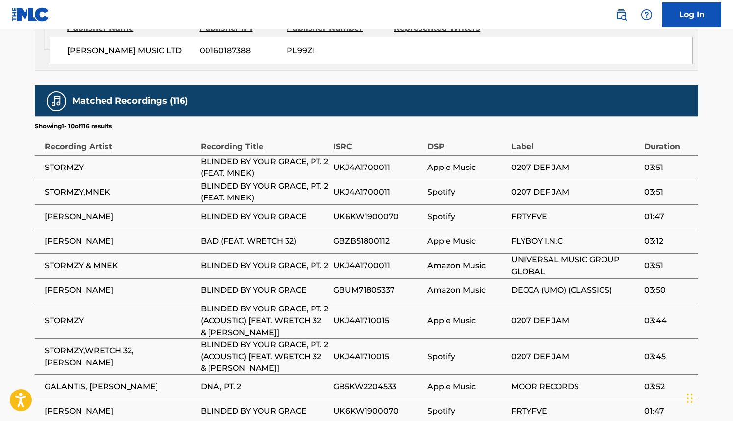
scroll to position [883, 0]
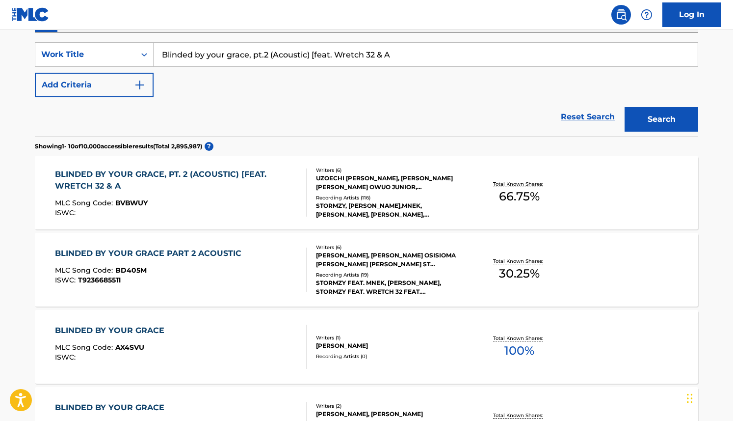
scroll to position [230, 0]
